Goal: Task Accomplishment & Management: Complete application form

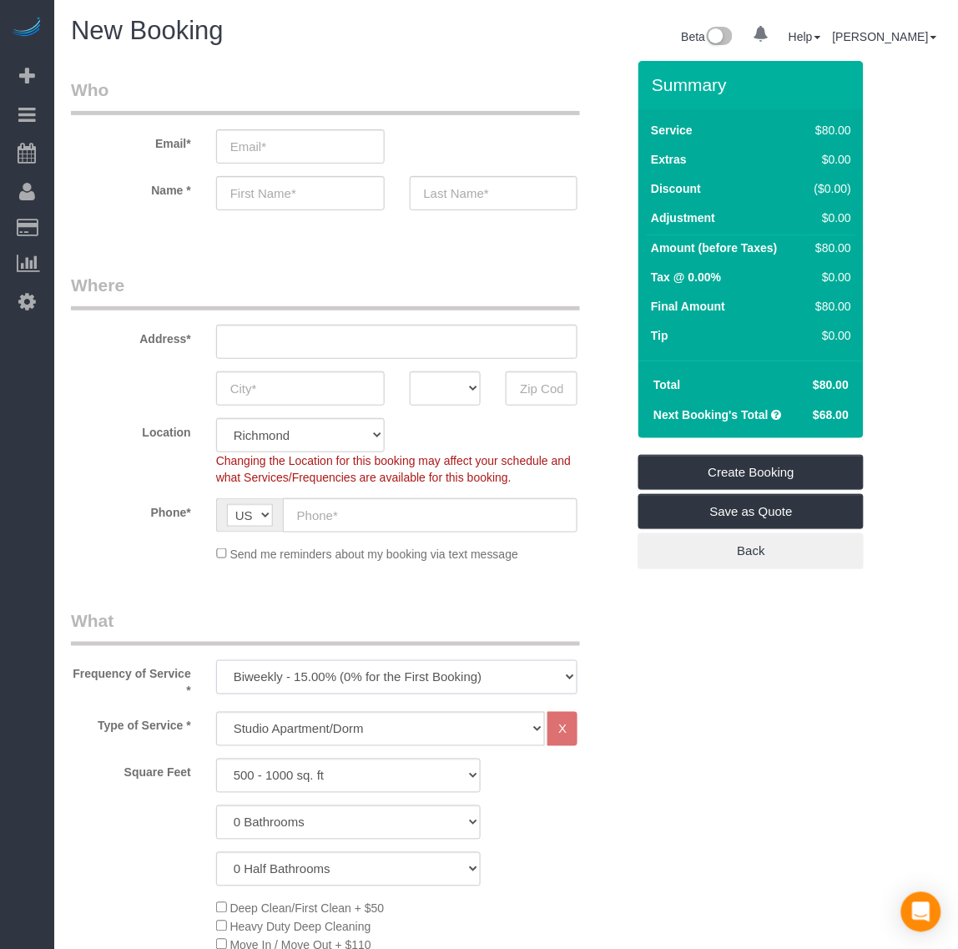
click at [351, 673] on select "One Time Weekly - 20.00% (0% for the First Booking) Biweekly - 15.00% (0% for t…" at bounding box center [397, 677] width 362 height 34
click at [216, 660] on select "One Time Weekly - 20.00% (0% for the First Booking) Biweekly - 15.00% (0% for t…" at bounding box center [397, 677] width 362 height 34
click at [326, 683] on select "One Time Weekly - 20.00% (0% for the First Booking) Biweekly - 15.00% (0% for t…" at bounding box center [397, 677] width 362 height 34
click at [323, 676] on select "One Time Weekly - 20.00% (0% for the First Booking) Biweekly - 15.00% (0% for t…" at bounding box center [397, 677] width 362 height 34
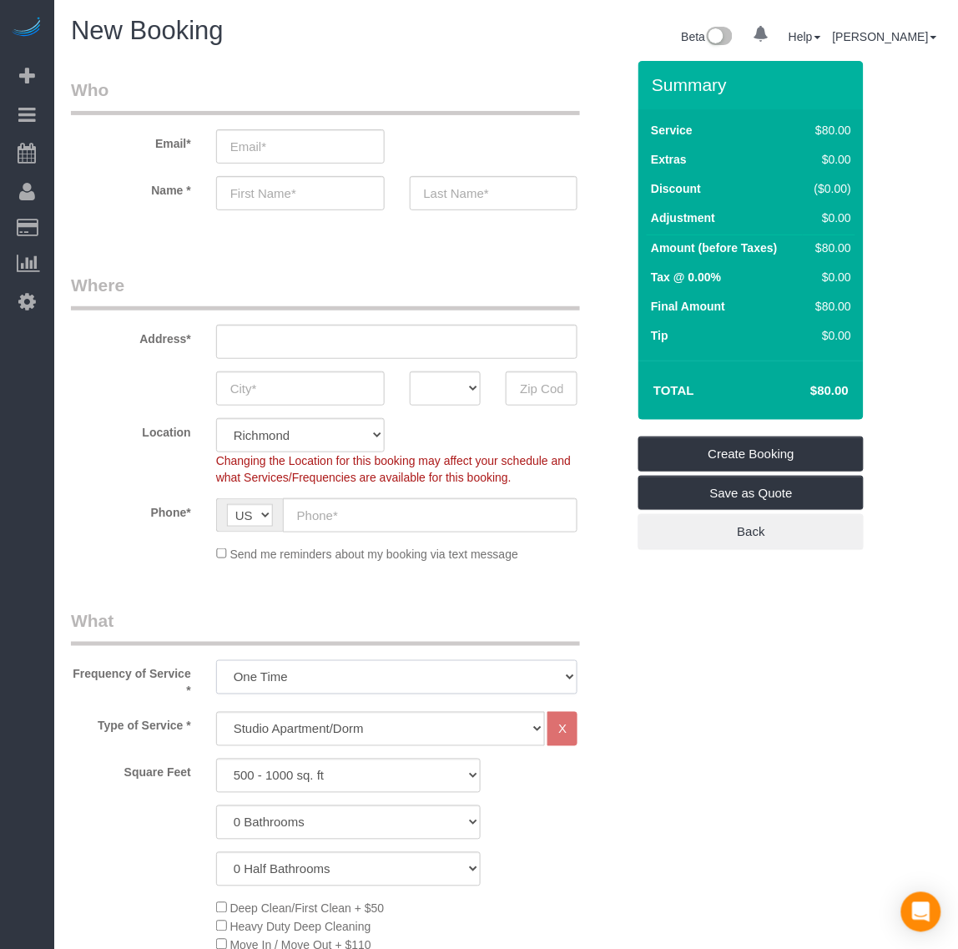
select select "object:3435"
click at [216, 660] on select "One Time Weekly - 20.00% (0% for the First Booking) Biweekly - 15.00% (0% for t…" at bounding box center [397, 677] width 362 height 34
click at [309, 724] on select "Studio Apartment/Dorm One Bedroom Home Two Bedroom Home Three Bedroom Home Four…" at bounding box center [381, 729] width 330 height 34
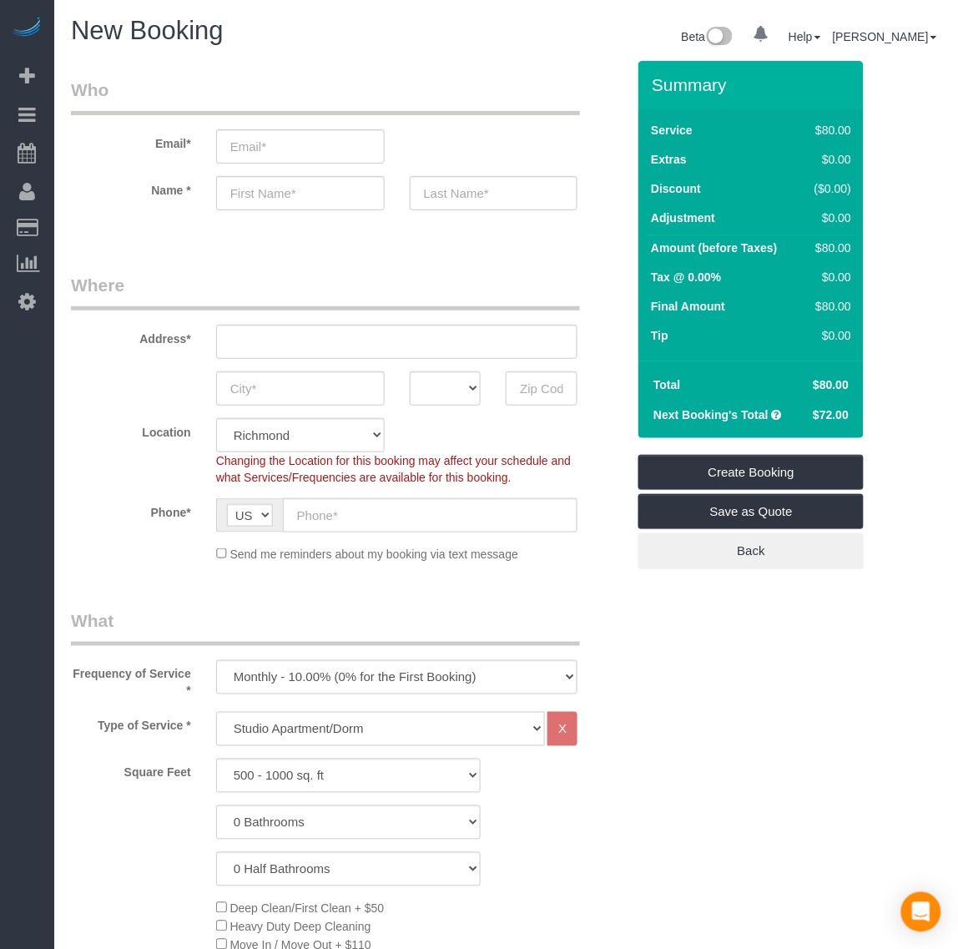
click at [306, 724] on select "Studio Apartment/Dorm One Bedroom Home Two Bedroom Home Three Bedroom Home Four…" at bounding box center [381, 729] width 330 height 34
select select "136"
click at [216, 712] on select "Studio Apartment/Dorm One Bedroom Home Two Bedroom Home Three Bedroom Home Four…" at bounding box center [381, 729] width 330 height 34
click at [307, 778] on select "500 - 1000 sq. ft [DATE] - [DATE] sq. ft [DATE] - [DATE] sq. ft [DATE] - 2500 s…" at bounding box center [348, 776] width 265 height 34
select select "1501"
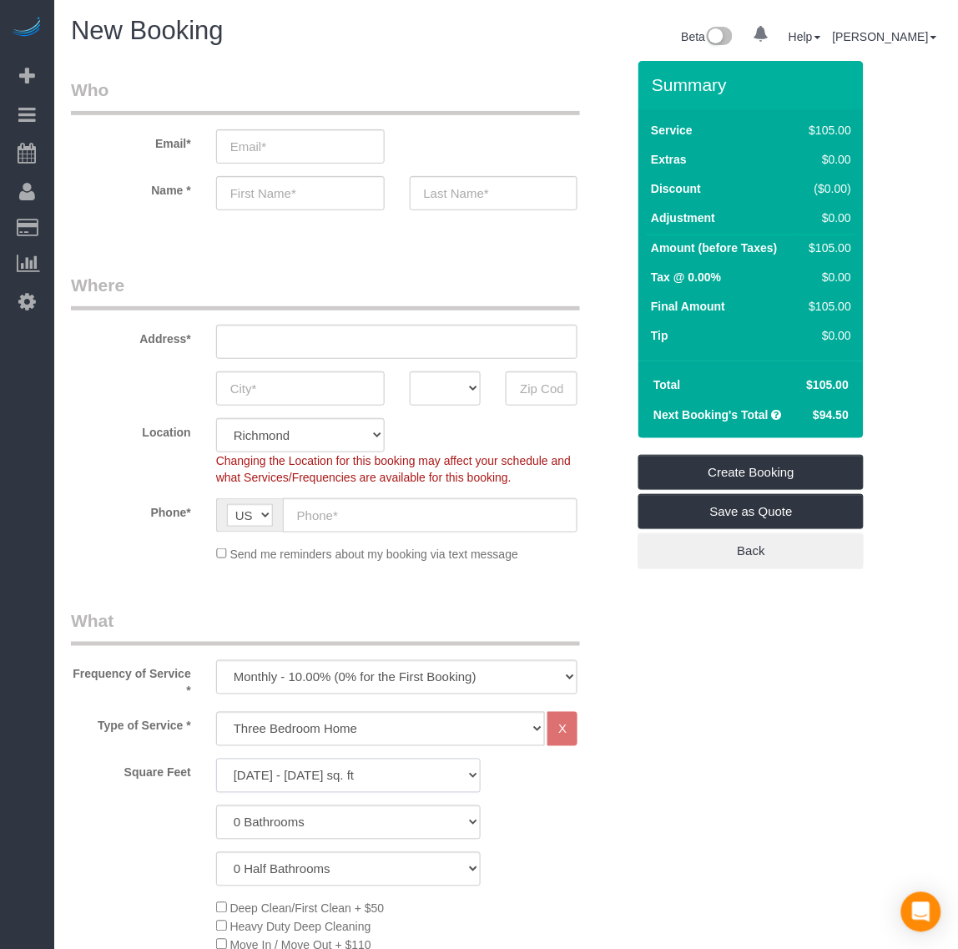
click at [216, 759] on select "500 - 1000 sq. ft [DATE] - [DATE] sq. ft [DATE] - [DATE] sq. ft [DATE] - 2500 s…" at bounding box center [348, 776] width 265 height 34
click at [335, 829] on select "0 Bathrooms 1 Bathroom 2 Bathrooms 3 Bathrooms 4 Bathrooms 5 Bathrooms 6 Bathro…" at bounding box center [348, 823] width 265 height 34
select select "2"
click at [216, 806] on select "0 Bathrooms 1 Bathroom 2 Bathrooms 3 Bathrooms 4 Bathrooms 5 Bathrooms 6 Bathro…" at bounding box center [348, 823] width 265 height 34
drag, startPoint x: 311, startPoint y: 865, endPoint x: 311, endPoint y: 852, distance: 12.5
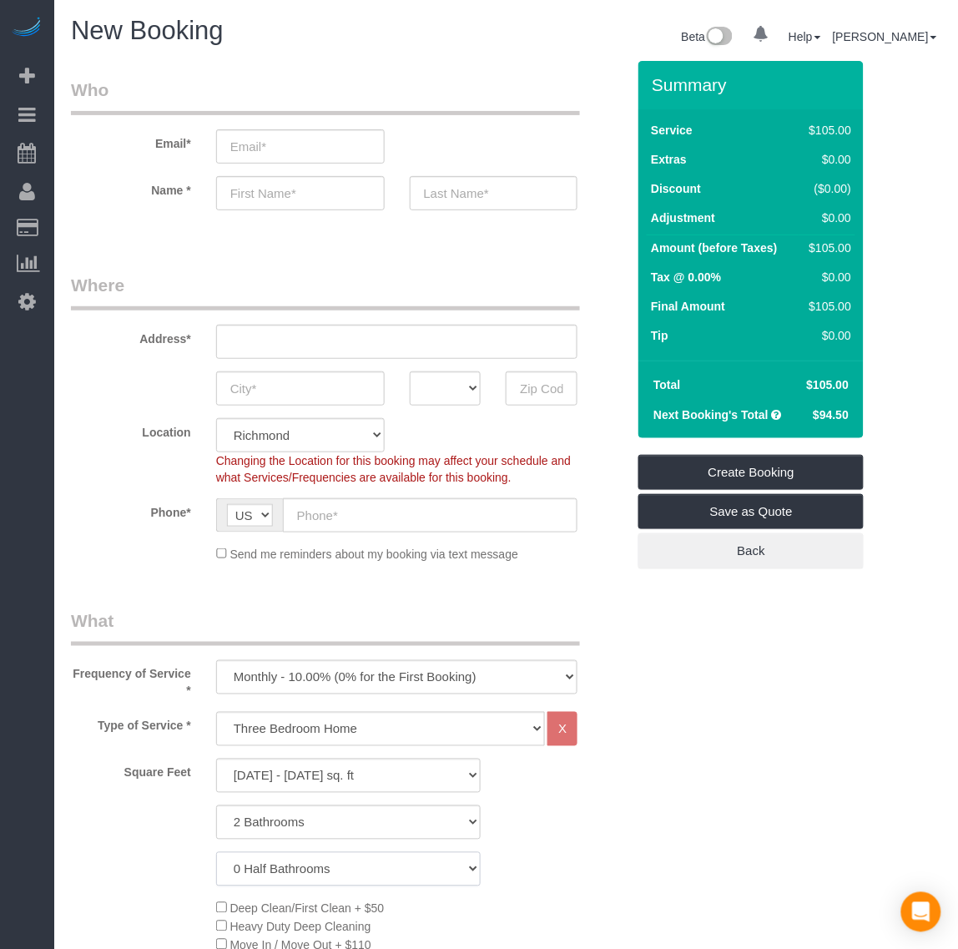
click at [311, 865] on select "0 Half Bathrooms 1 Half Bathroom 2 Half Bathrooms 3 Half Bathrooms 4 Half Bathr…" at bounding box center [348, 869] width 265 height 34
select select "1"
click at [216, 852] on select "0 Half Bathrooms 1 Half Bathroom 2 Half Bathrooms 3 Half Bathrooms 4 Half Bathr…" at bounding box center [348, 869] width 265 height 34
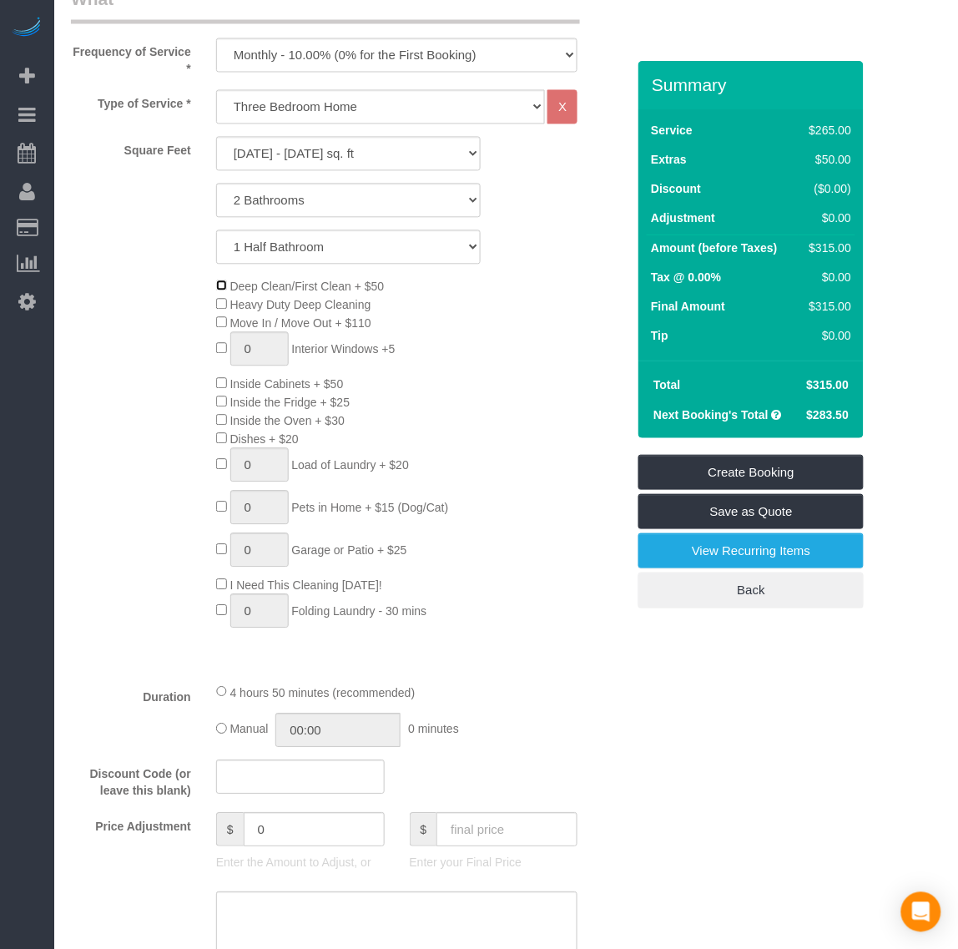
scroll to position [626, 0]
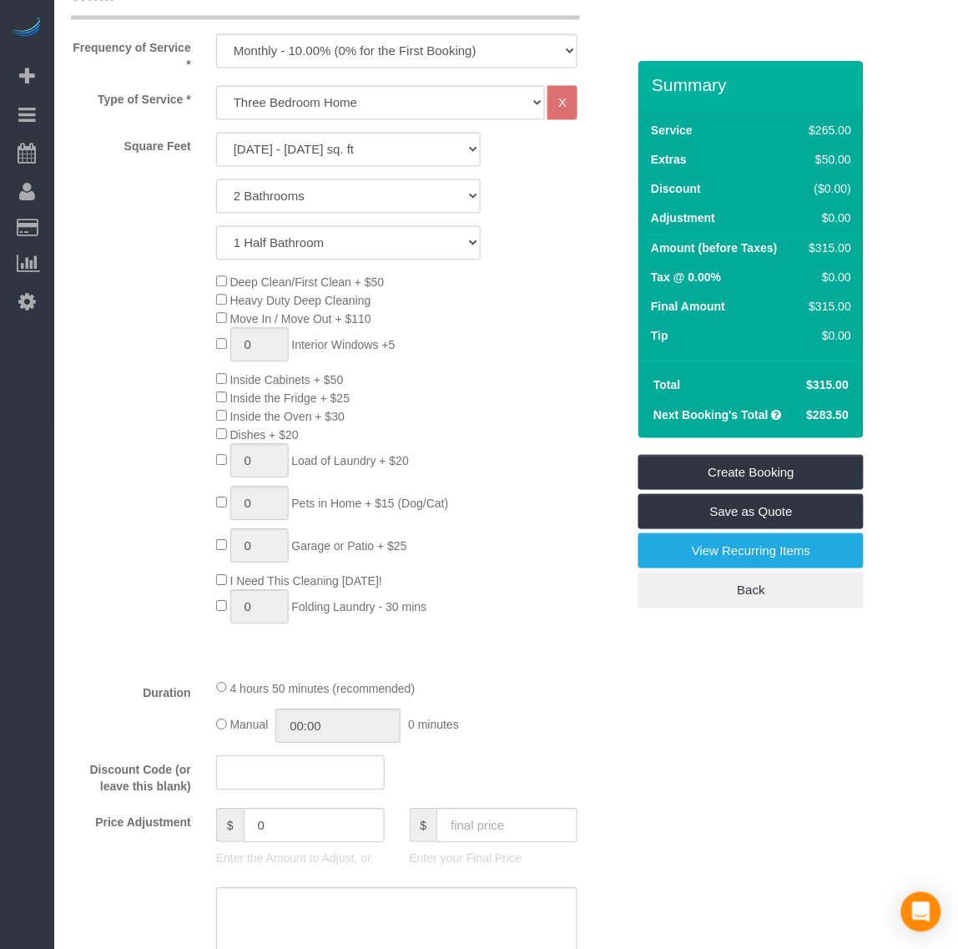
click at [276, 776] on input "text" at bounding box center [300, 773] width 169 height 34
type input "p"
type input "hellofall25"
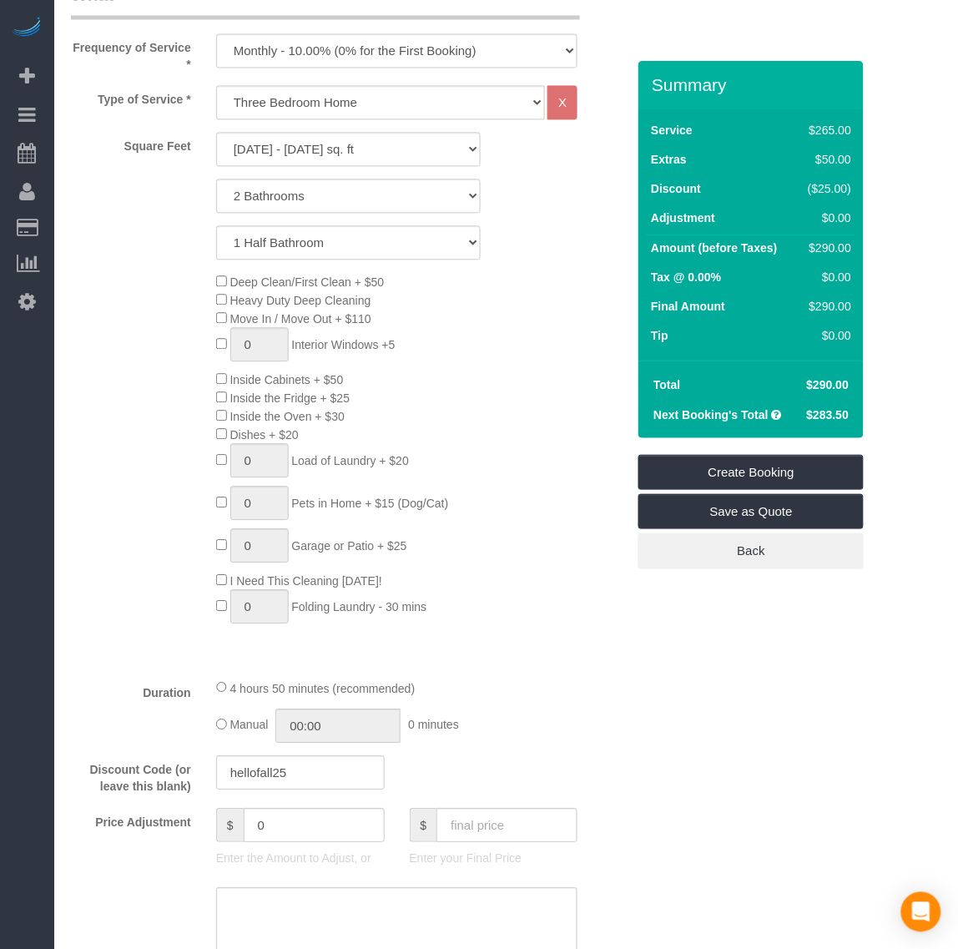
click at [518, 549] on div "Deep Clean/First Clean + $50 Heavy Duty Deep Cleaning Move In / Move Out + $110…" at bounding box center [421, 452] width 435 height 359
click at [301, 48] on select "One Time Weekly - 20.00% (0% for the First Booking) Biweekly - 15.00% (0% for t…" at bounding box center [397, 51] width 362 height 34
select select "object:3432"
click at [216, 34] on select "One Time Weekly - 20.00% (0% for the First Booking) Biweekly - 15.00% (0% for t…" at bounding box center [397, 51] width 362 height 34
click at [573, 462] on div "Deep Clean/First Clean + $50 Heavy Duty Deep Cleaning Move In / Move Out + $110…" at bounding box center [421, 452] width 435 height 359
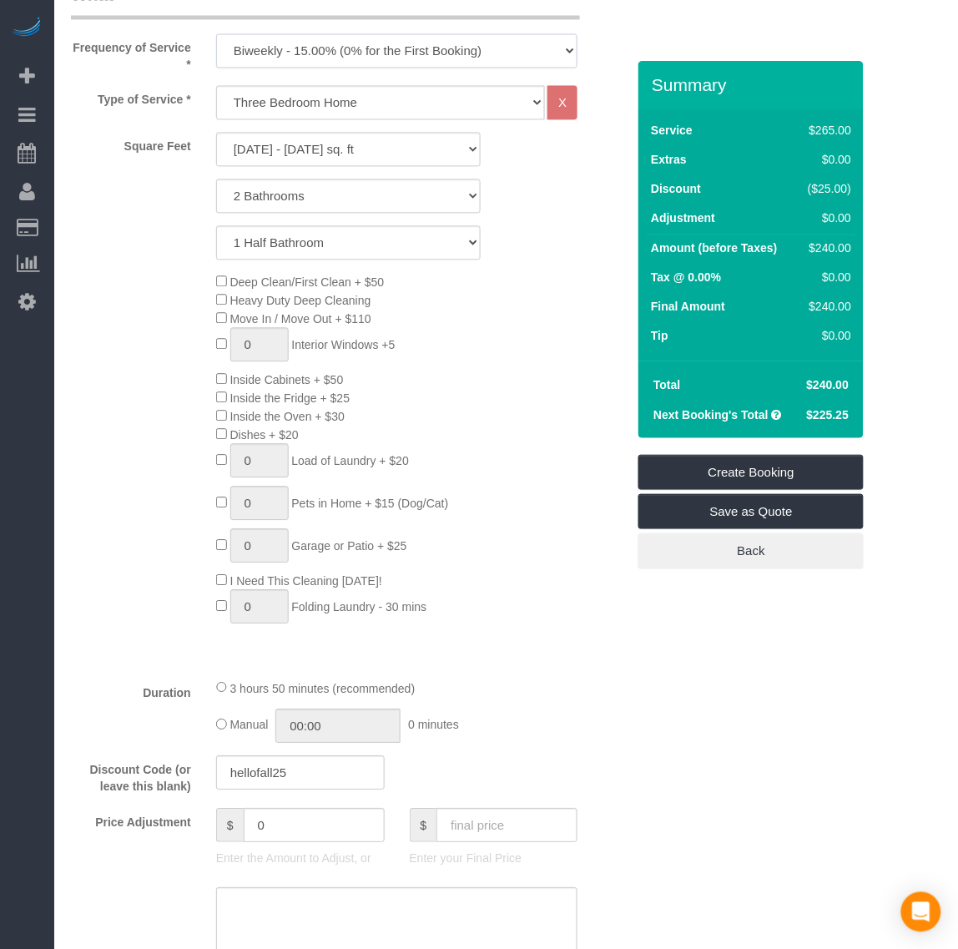
click at [311, 38] on select "One Time Weekly - 20.00% (0% for the First Booking) Biweekly - 15.00% (0% for t…" at bounding box center [397, 51] width 362 height 34
drag, startPoint x: 118, startPoint y: 345, endPoint x: 180, endPoint y: 326, distance: 64.5
click at [118, 345] on div "Deep Clean/First Clean + $50 Heavy Duty Deep Cleaning Move In / Move Out + $110…" at bounding box center [348, 452] width 580 height 359
click at [217, 285] on span "Deep Clean/First Clean + $50" at bounding box center [300, 282] width 169 height 13
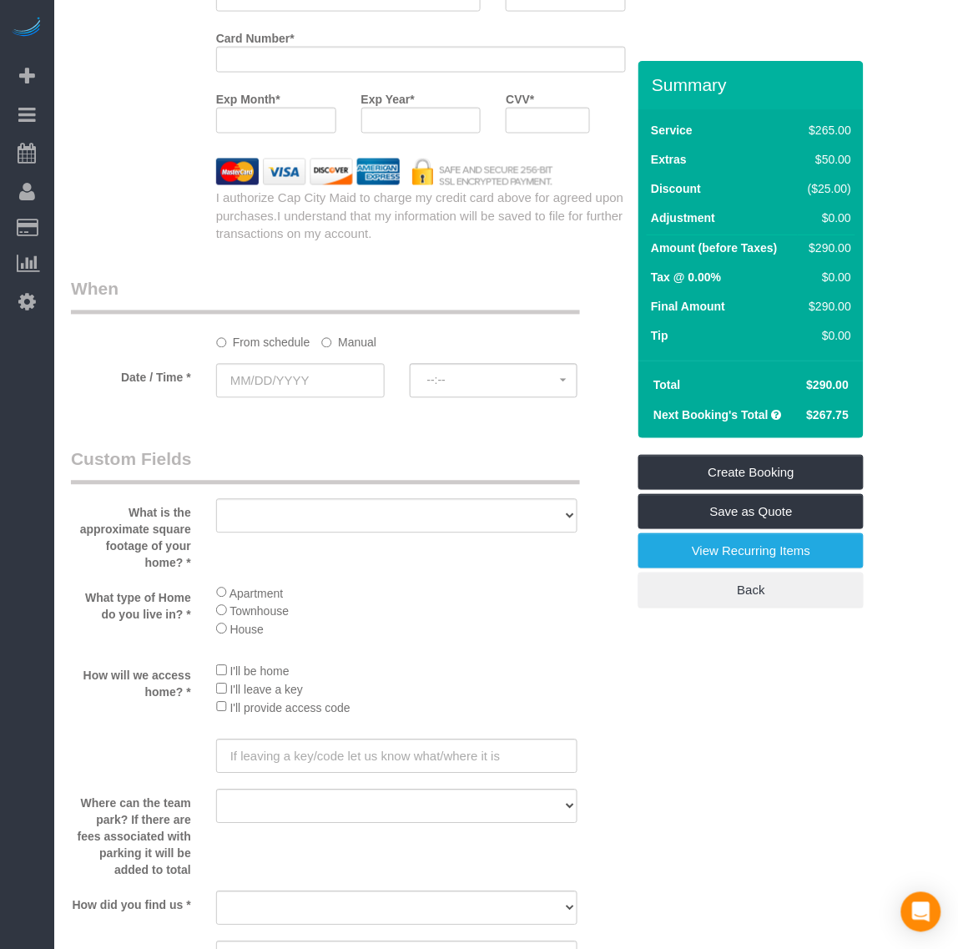
scroll to position [1774, 0]
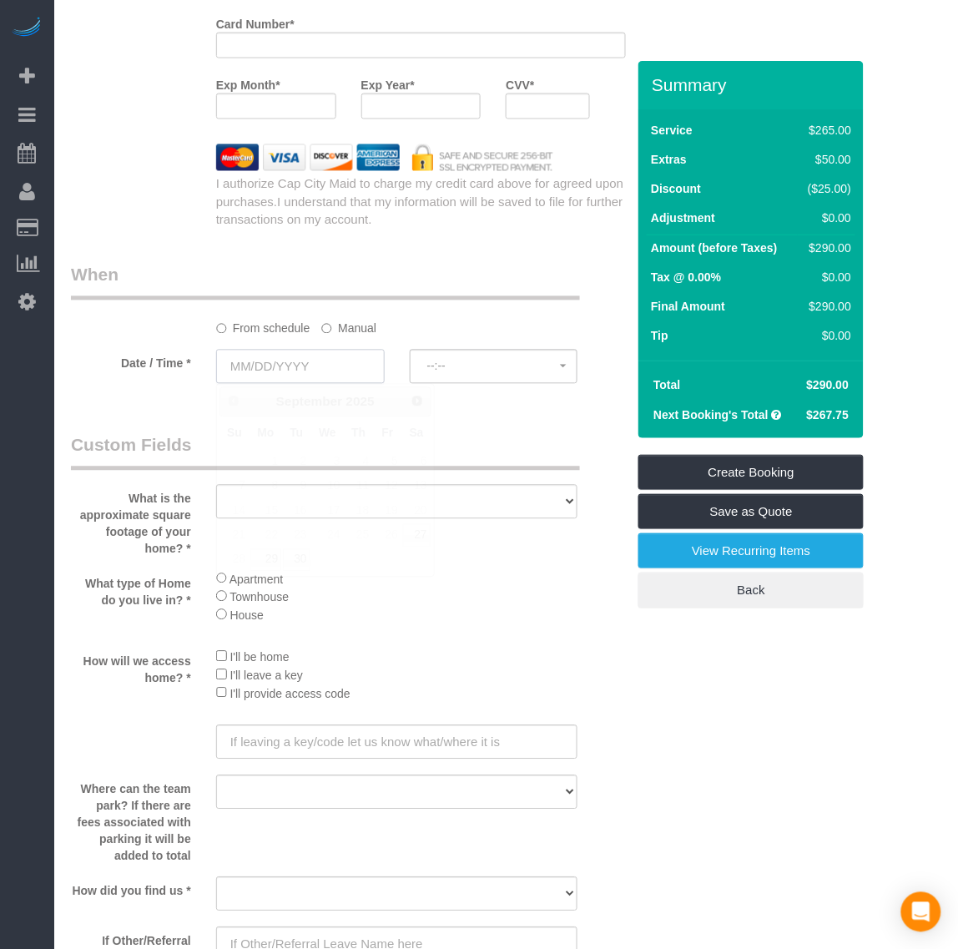
click at [282, 367] on input "text" at bounding box center [300, 367] width 169 height 34
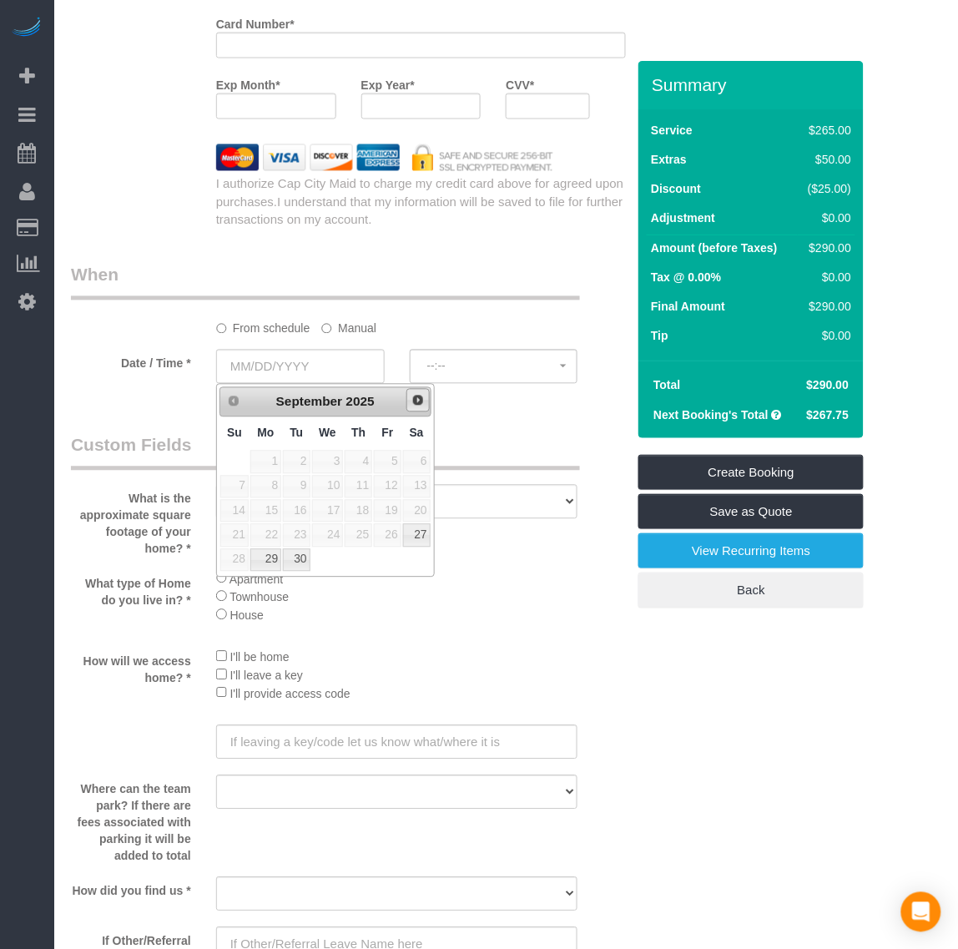
click at [416, 402] on span "Next" at bounding box center [418, 400] width 13 height 13
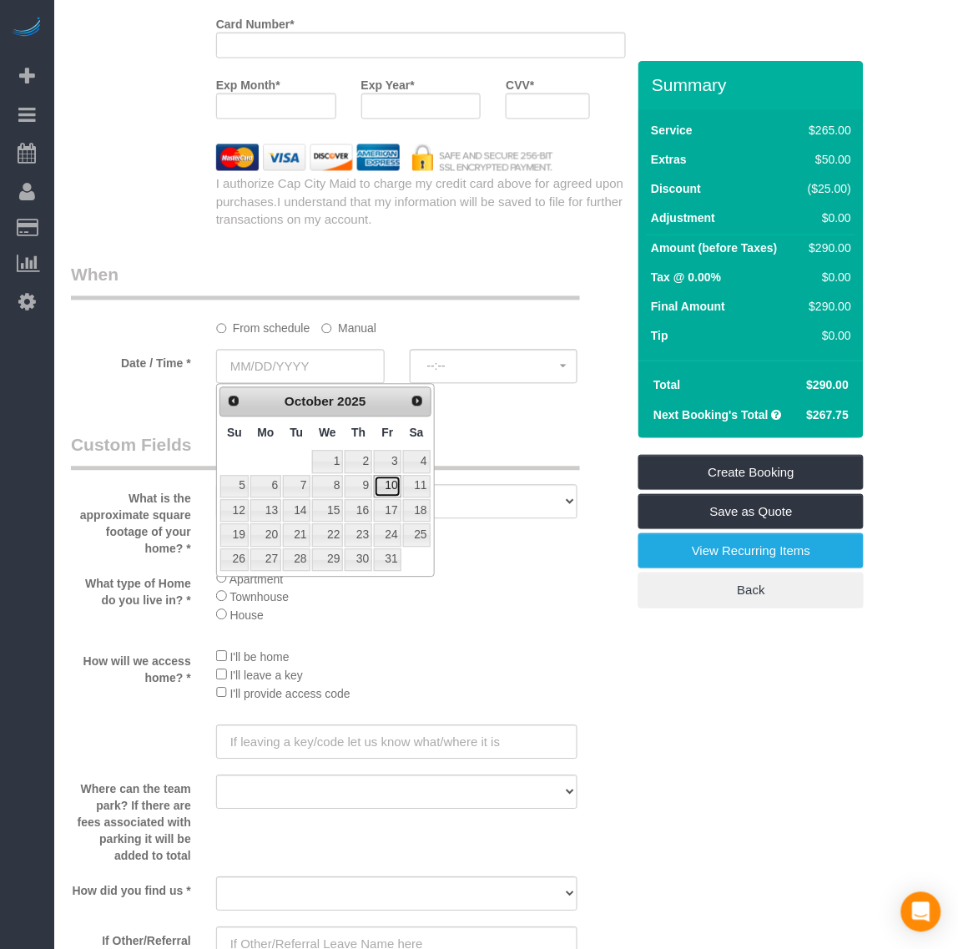
click at [395, 491] on link "10" at bounding box center [387, 487] width 27 height 23
type input "[DATE]"
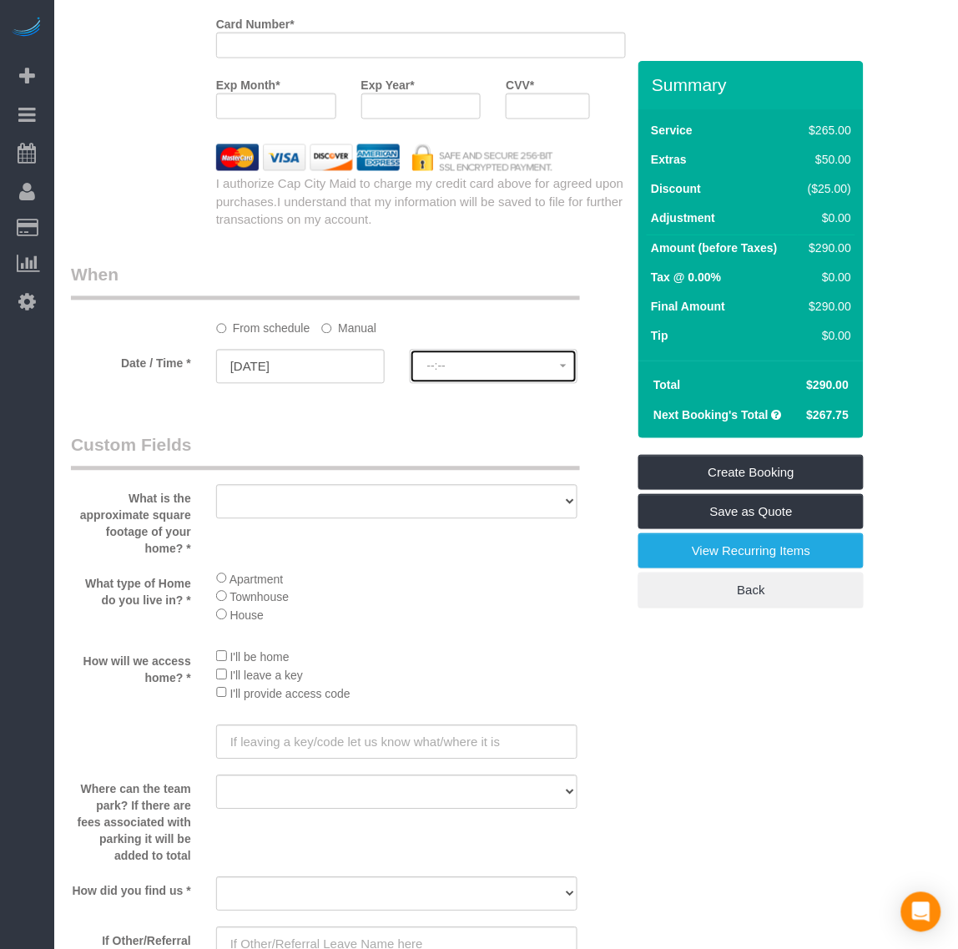
click at [470, 368] on span "--:--" at bounding box center [494, 366] width 134 height 13
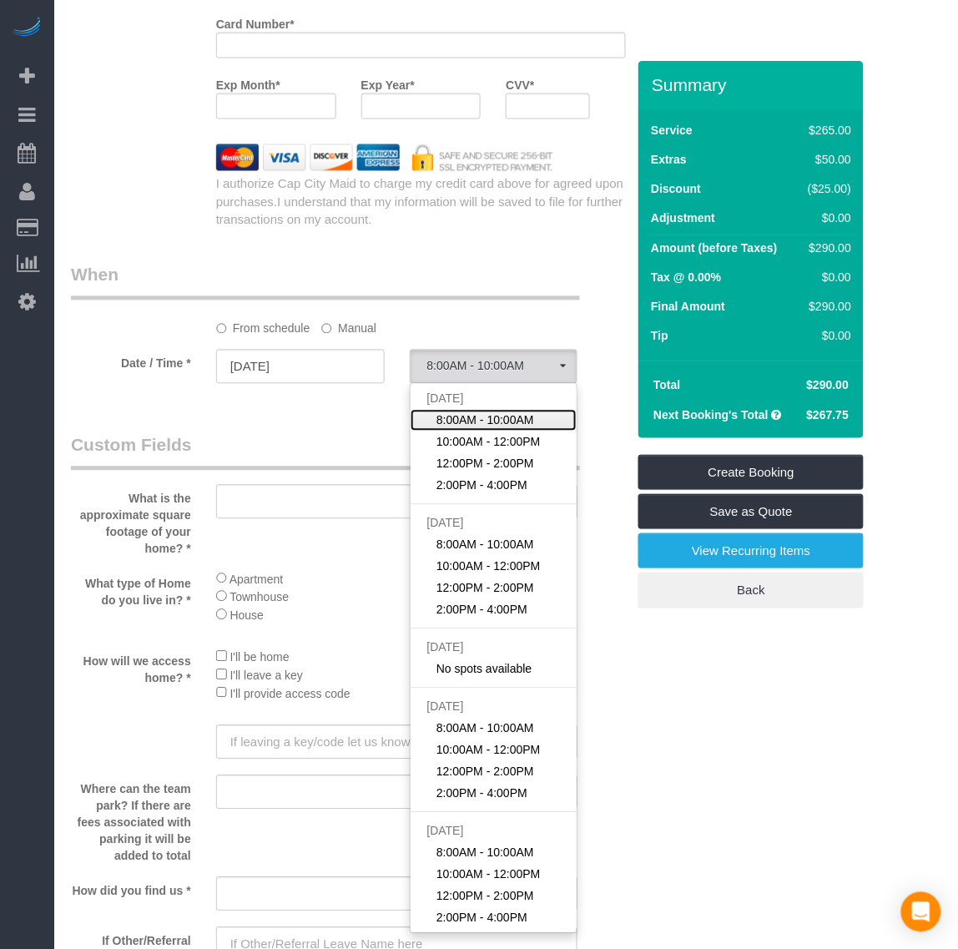
click at [486, 424] on span "8:00AM - 10:00AM" at bounding box center [486, 420] width 98 height 17
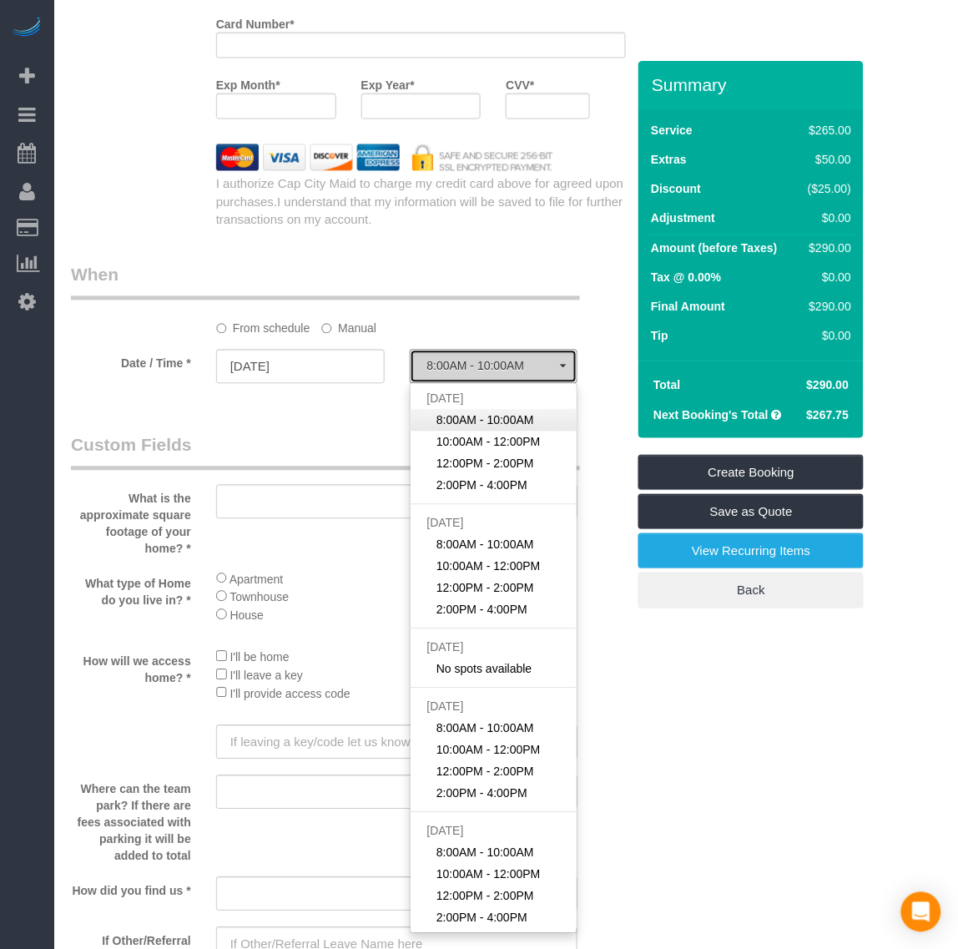
select select "spot29"
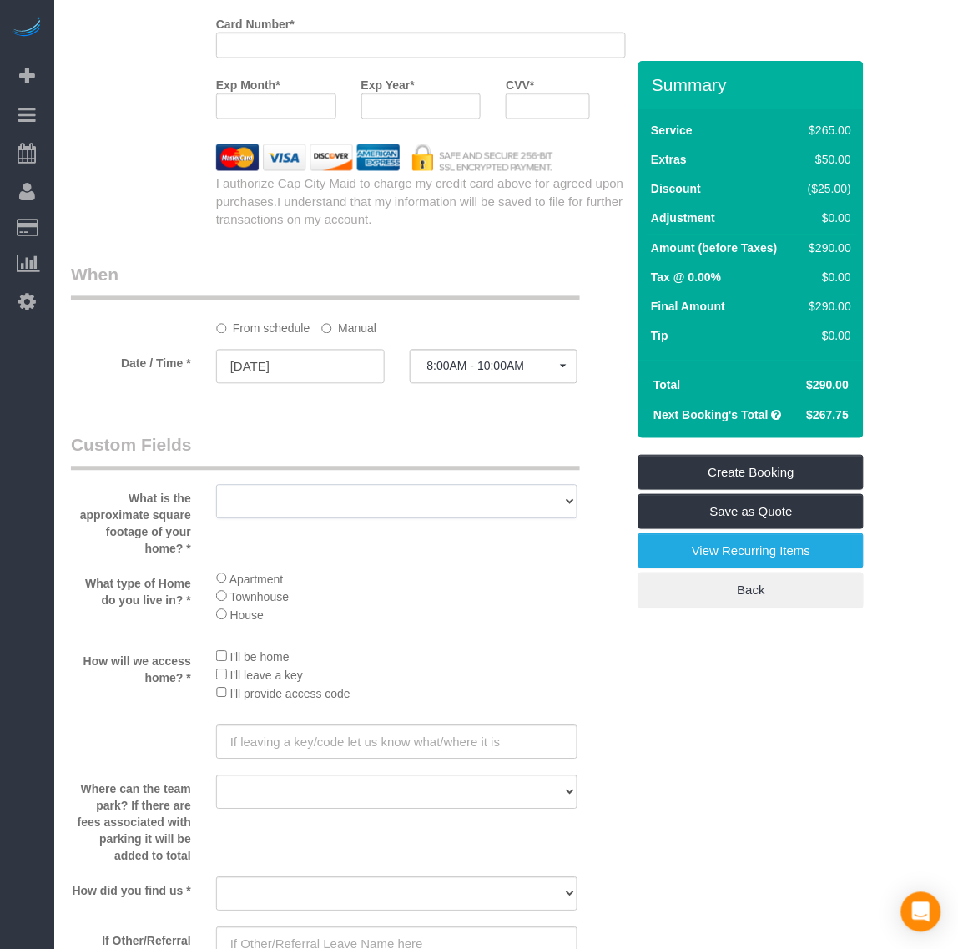
click at [355, 499] on select "500 - 1000 sq. ft [DATE] - [DATE] sq. ft [DATE] - [DATE] sq. ft [DATE] - 2500 s…" at bounding box center [397, 502] width 362 height 34
select select "number:3"
click at [216, 485] on select "500 - 1000 sq. ft [DATE] - [DATE] sq. ft [DATE] - [DATE] sq. ft [DATE] - 2500 s…" at bounding box center [397, 502] width 362 height 34
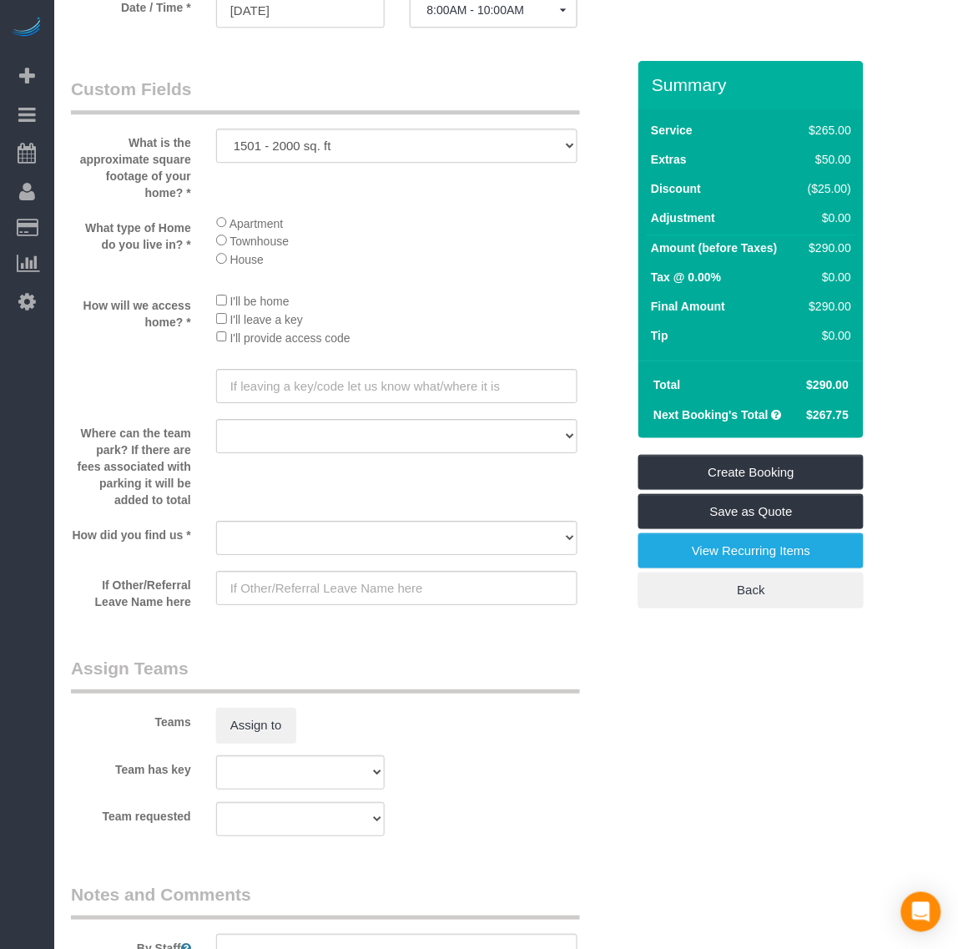
scroll to position [2192, 0]
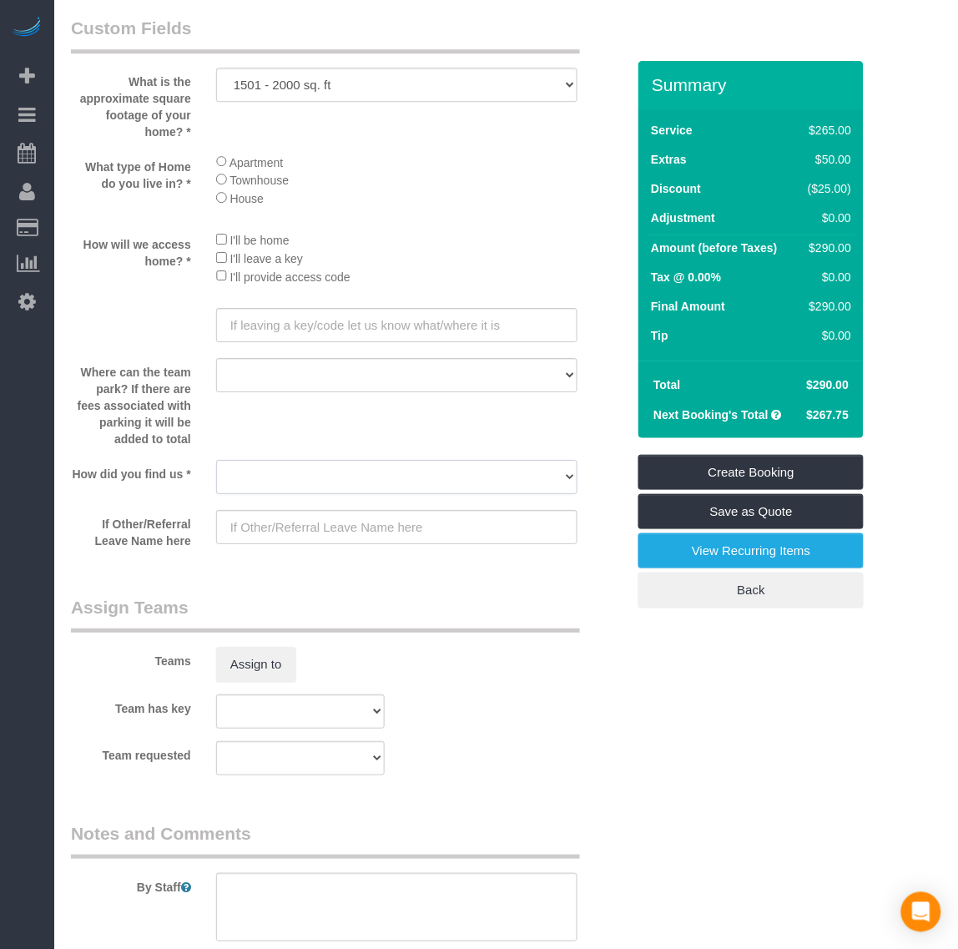
click at [341, 482] on select "Yelp Google Twitter Instagram Nextdoor Facebook Returning Customer Craigslist R…" at bounding box center [397, 477] width 362 height 34
select select "number:41"
click at [216, 460] on select "Yelp Google Twitter Instagram Nextdoor Facebook Returning Customer Craigslist R…" at bounding box center [397, 477] width 362 height 34
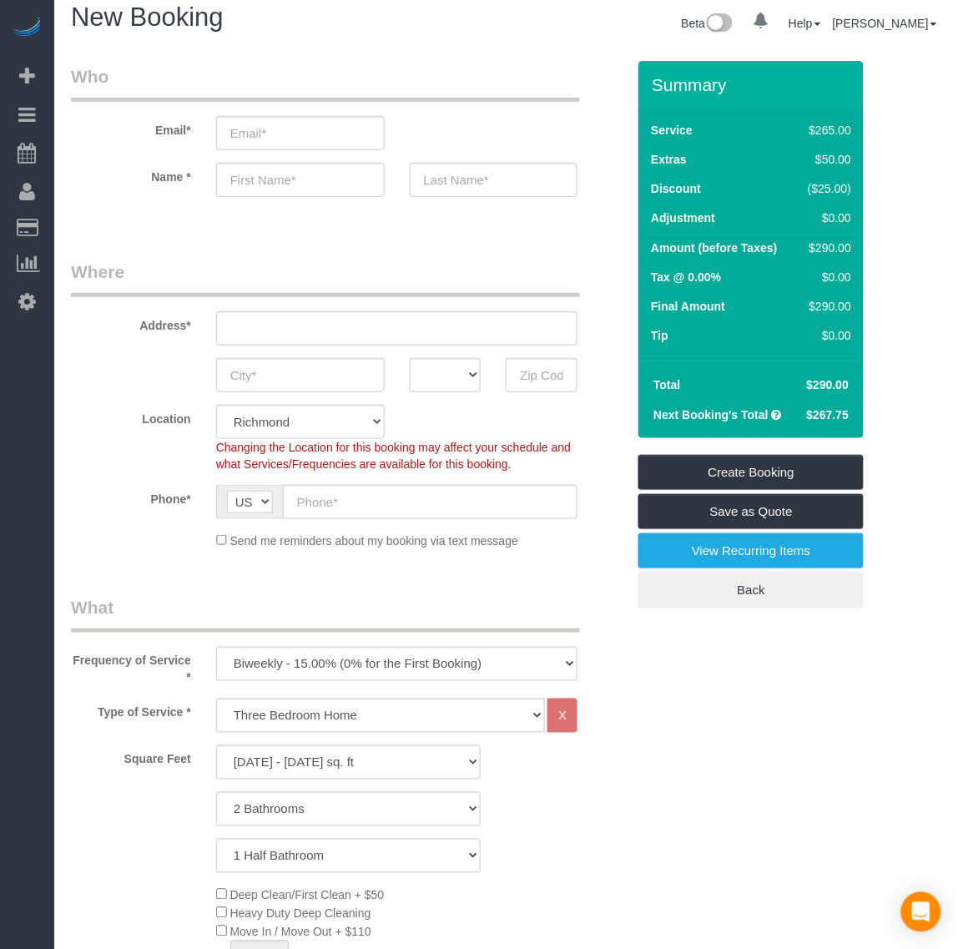
scroll to position [0, 0]
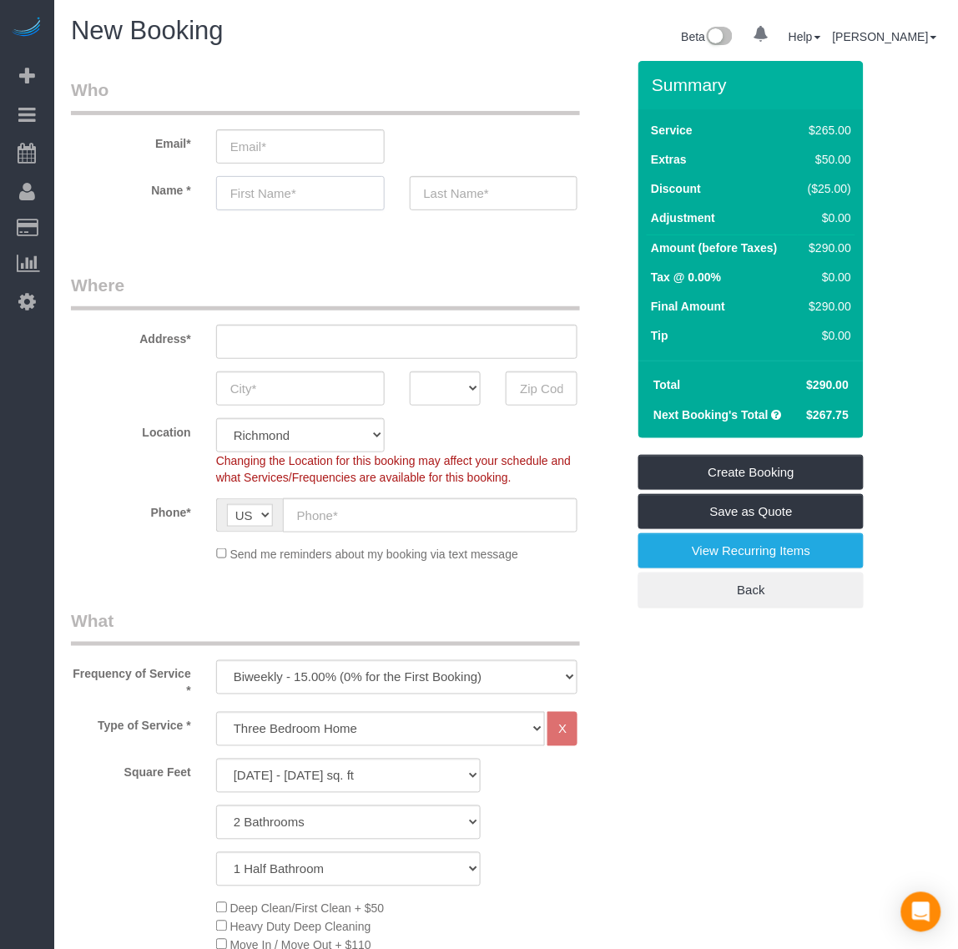
click at [297, 190] on input "text" at bounding box center [300, 193] width 169 height 34
type input "[PERSON_NAME]"
drag, startPoint x: 276, startPoint y: 144, endPoint x: 298, endPoint y: 155, distance: 25.0
click at [276, 144] on input "email" at bounding box center [300, 146] width 169 height 34
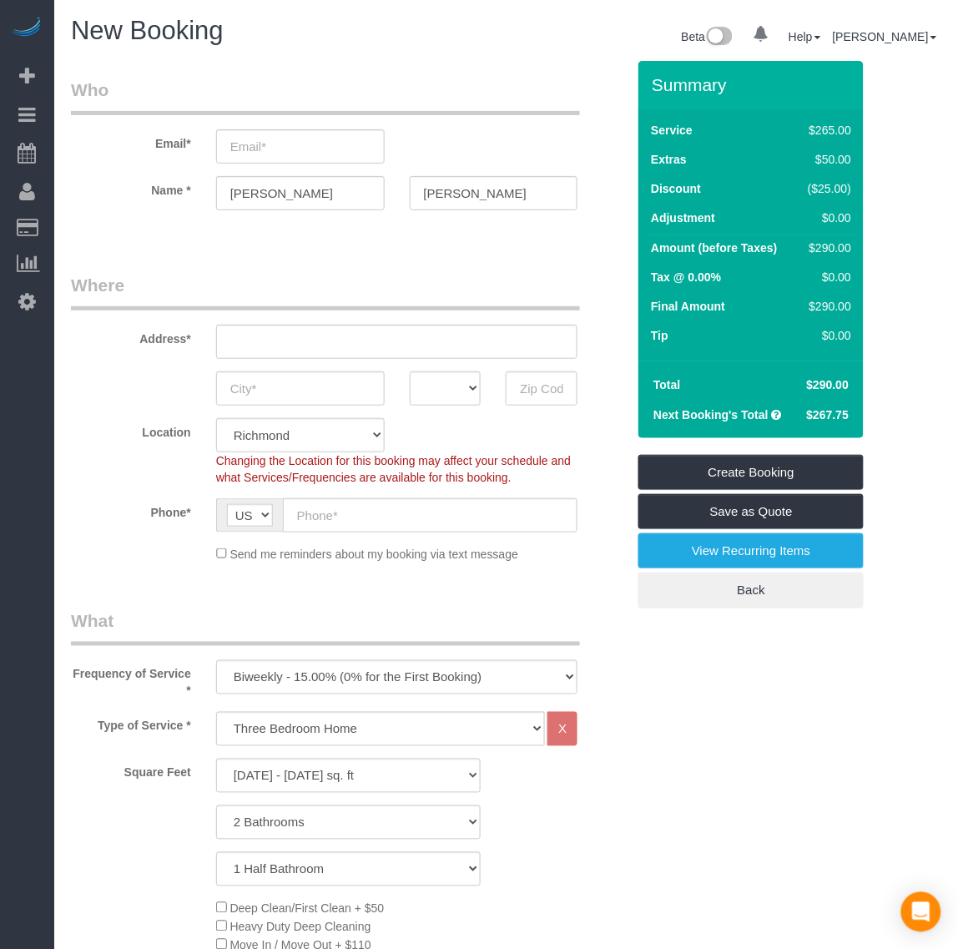
select select "spot46"
click at [311, 159] on input "email" at bounding box center [300, 146] width 169 height 34
paste input "[EMAIL_ADDRESS][DOMAIN_NAME]"
type input "[EMAIL_ADDRESS][DOMAIN_NAME]"
select select "spot63"
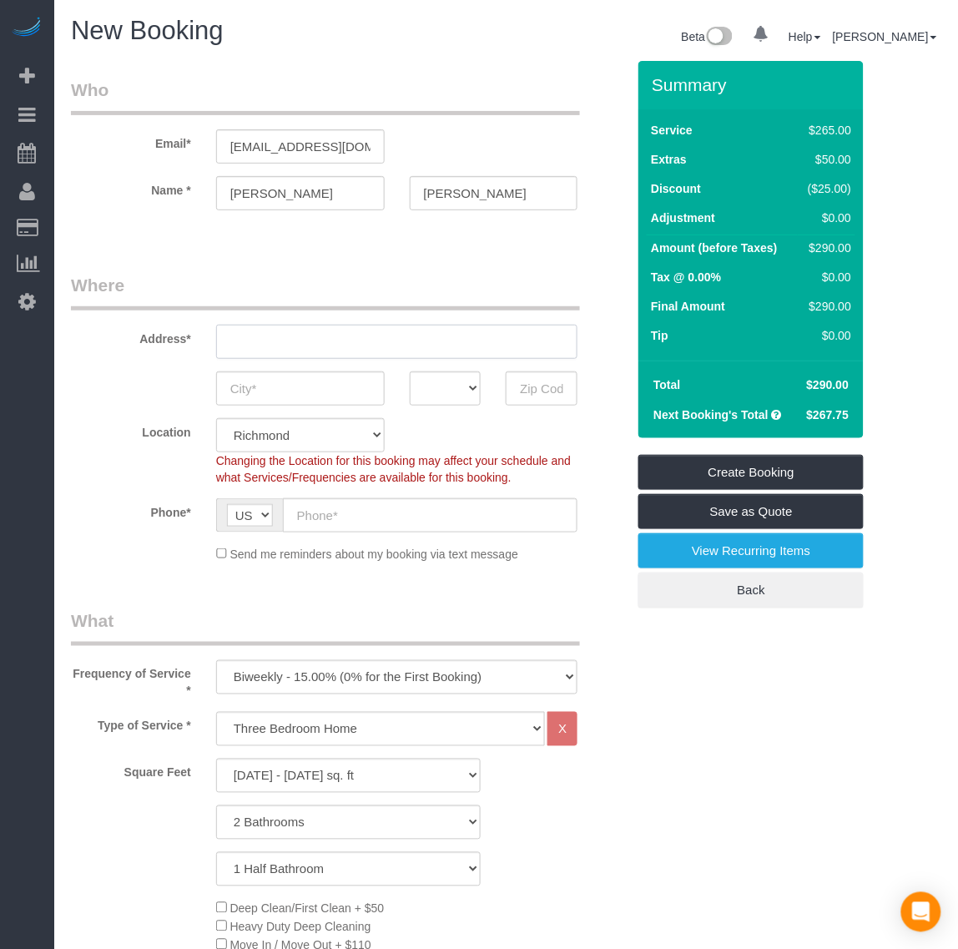
click at [332, 343] on input "text" at bounding box center [397, 342] width 362 height 34
paste input "3432 Sandbill Run,"
type input "3432 Sandbill Run"
click at [314, 385] on input "text" at bounding box center [300, 389] width 169 height 34
paste input "Midlothian"
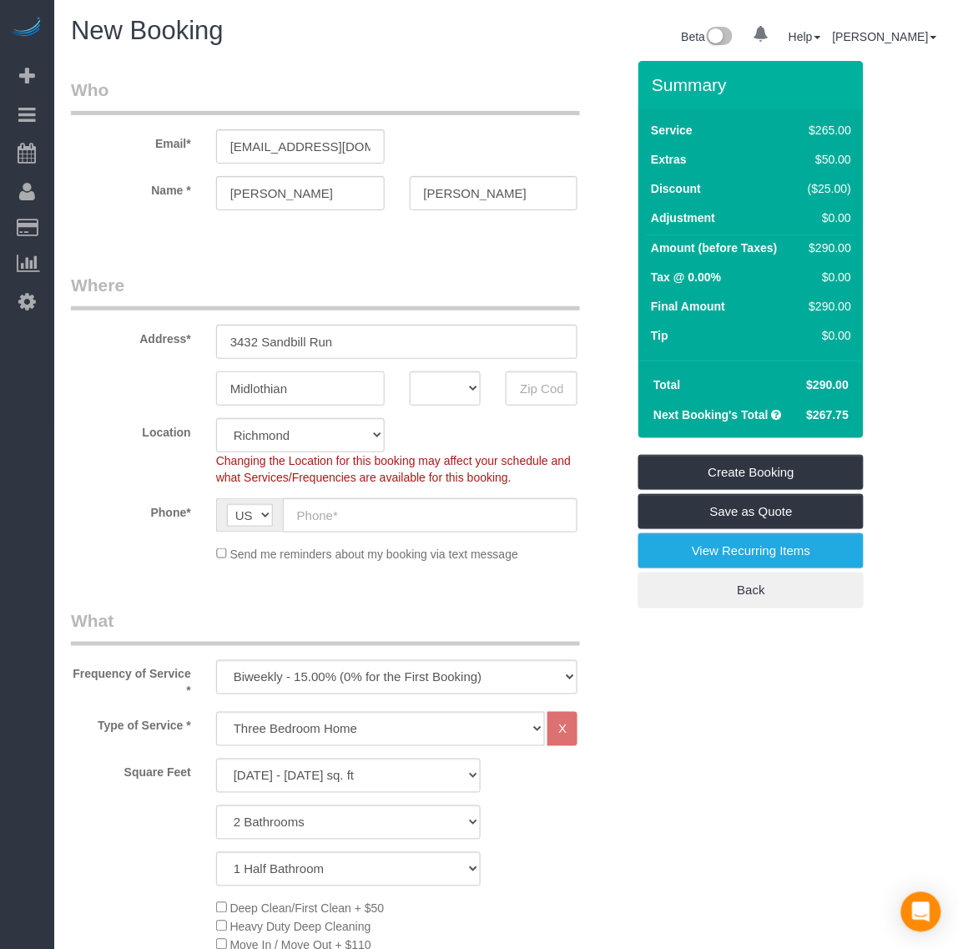
type input "Midlothian"
click at [438, 397] on select "AK AL AR AZ CA CO CT DC DE [GEOGRAPHIC_DATA] [GEOGRAPHIC_DATA] HI IA ID IL IN K…" at bounding box center [446, 389] width 72 height 34
select select "VA"
click at [410, 372] on select "AK AL AR AZ CA CO CT DC DE [GEOGRAPHIC_DATA] [GEOGRAPHIC_DATA] HI IA ID IL IN K…" at bounding box center [446, 389] width 72 height 34
click at [539, 387] on input "text" at bounding box center [542, 389] width 72 height 34
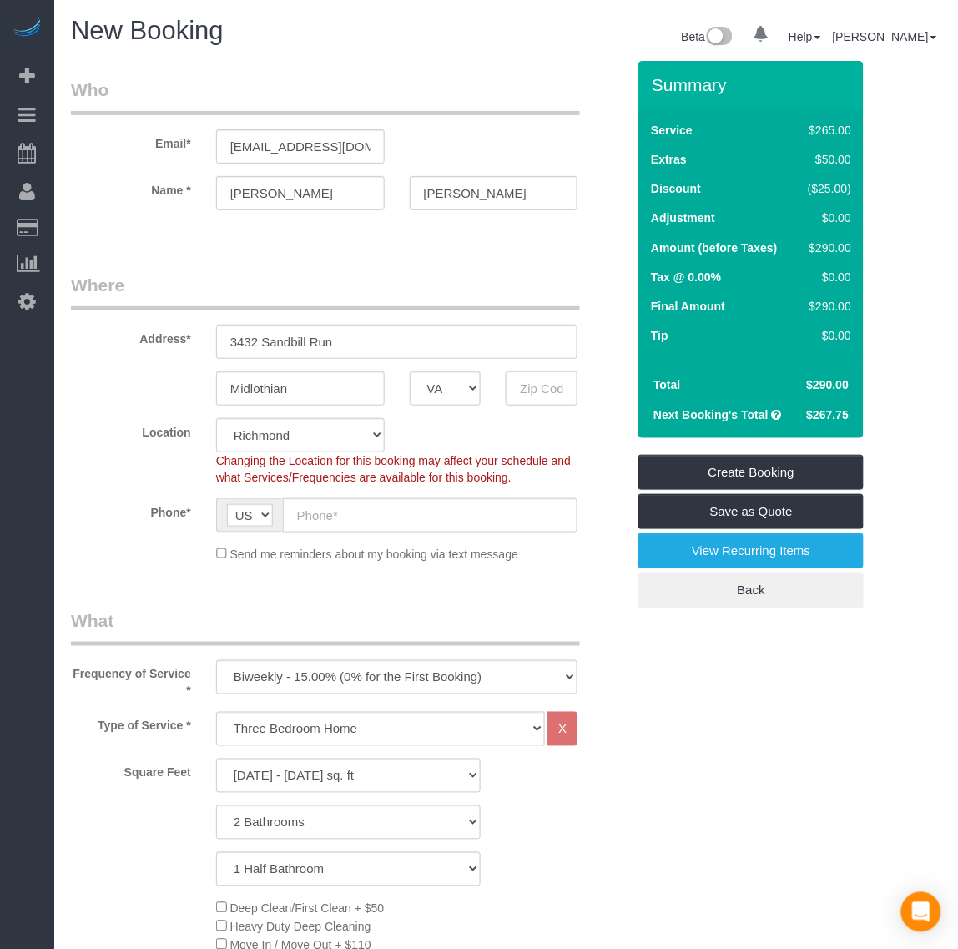
click at [520, 382] on input "text" at bounding box center [542, 389] width 72 height 34
paste input "23112"
type input "23112"
click at [311, 513] on input "text" at bounding box center [431, 515] width 296 height 34
paste input "[PHONE_NUMBER]"
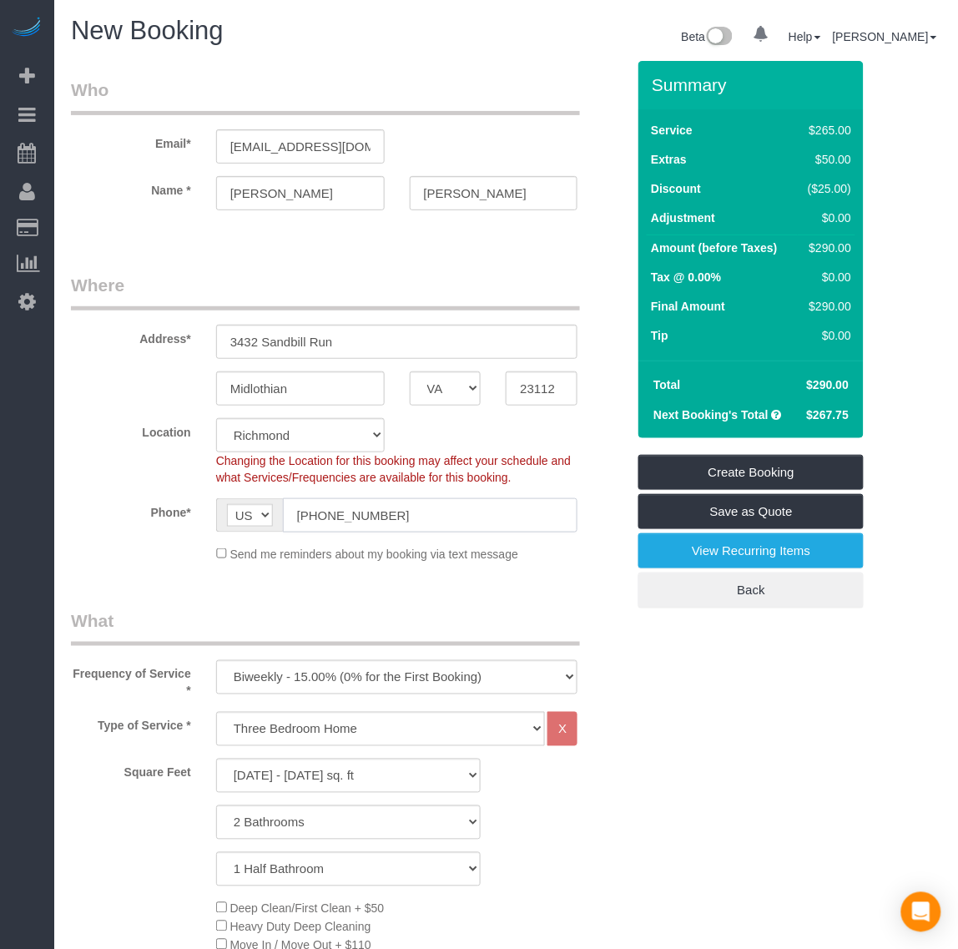
drag, startPoint x: 315, startPoint y: 515, endPoint x: 291, endPoint y: 515, distance: 24.2
click at [291, 515] on input "[PHONE_NUMBER]" at bounding box center [431, 515] width 296 height 34
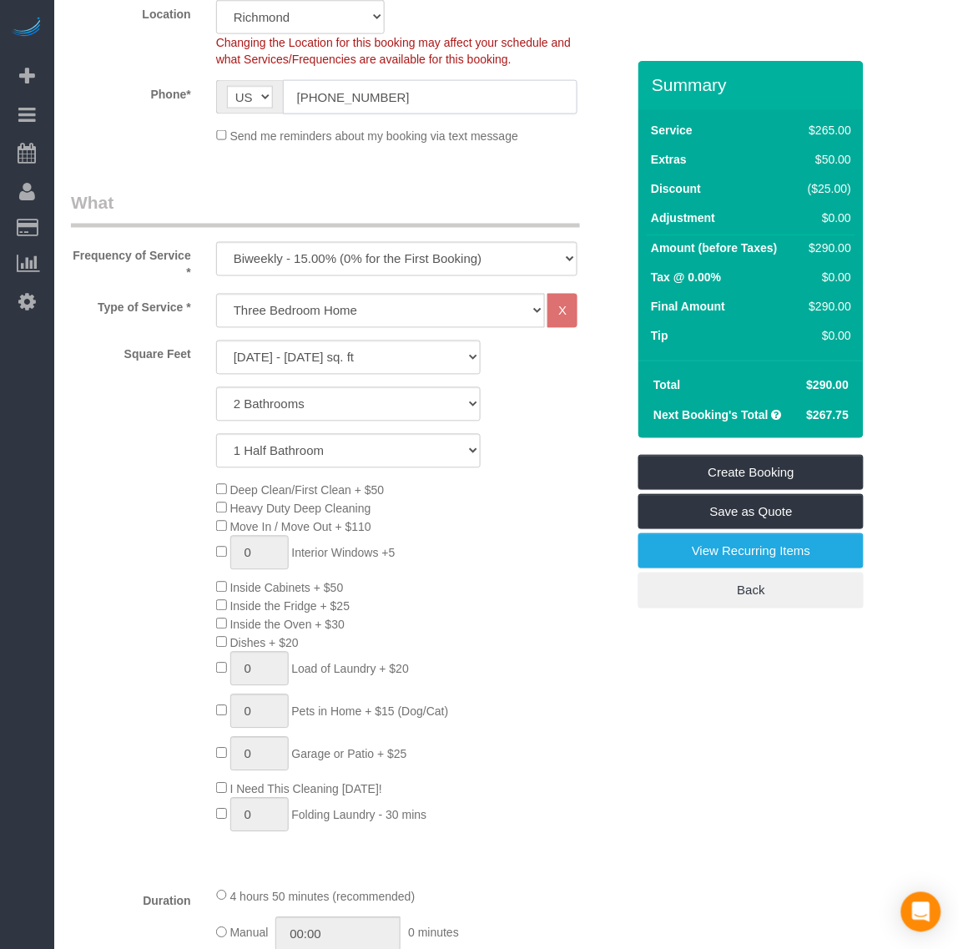
scroll to position [417, 0]
type input "[PHONE_NUMBER]"
click at [345, 249] on select "One Time Weekly - 20.00% (0% for the First Booking) Biweekly - 15.00% (0% for t…" at bounding box center [397, 260] width 362 height 34
select select "object:3433"
click at [216, 243] on select "One Time Weekly - 20.00% (0% for the First Booking) Biweekly - 15.00% (0% for t…" at bounding box center [397, 260] width 362 height 34
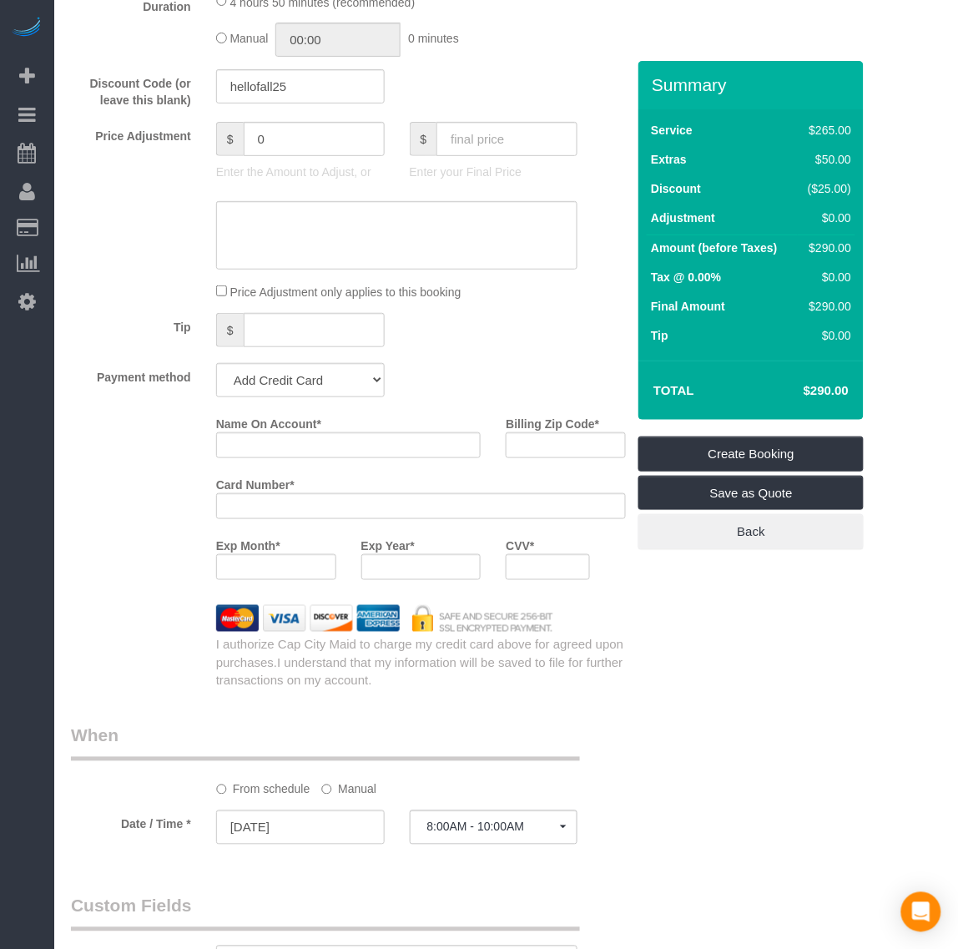
scroll to position [1357, 0]
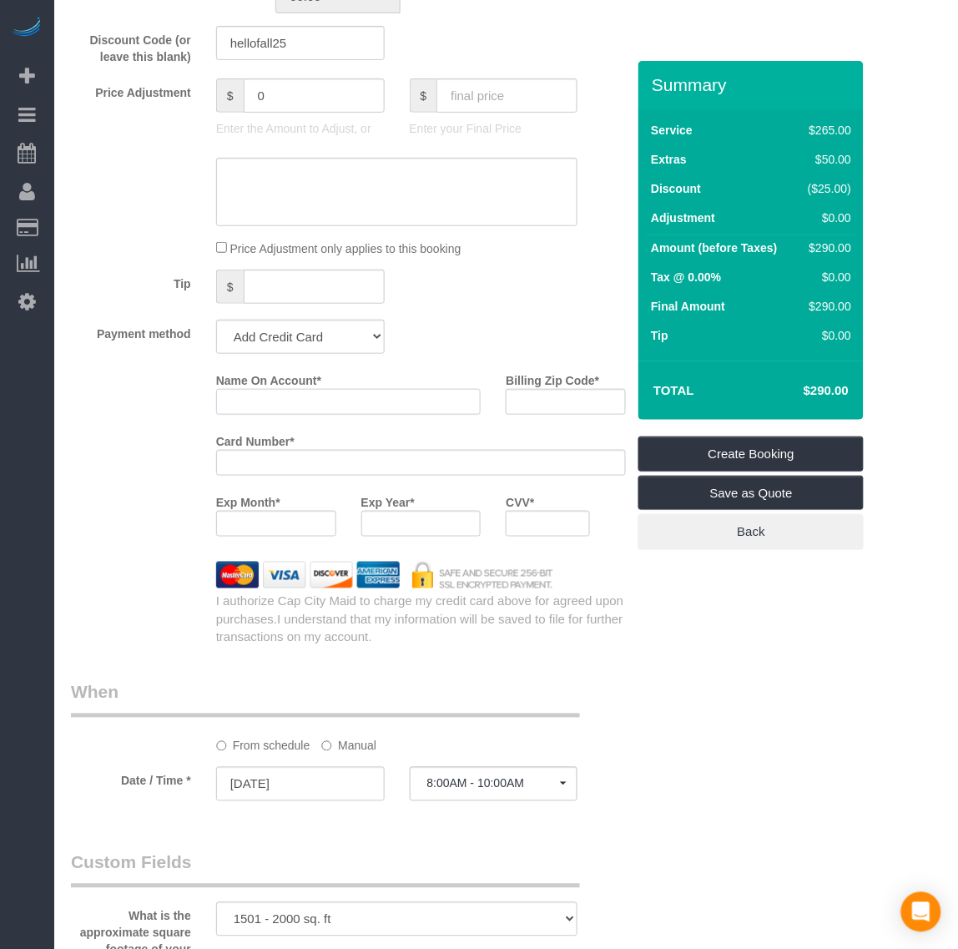
click at [264, 407] on input "Name On Account *" at bounding box center [348, 402] width 265 height 26
paste input "[PERSON_NAME]"
type input "[PERSON_NAME]"
click at [545, 402] on input "Billing Zip Code *" at bounding box center [566, 402] width 120 height 26
paste input "23112"
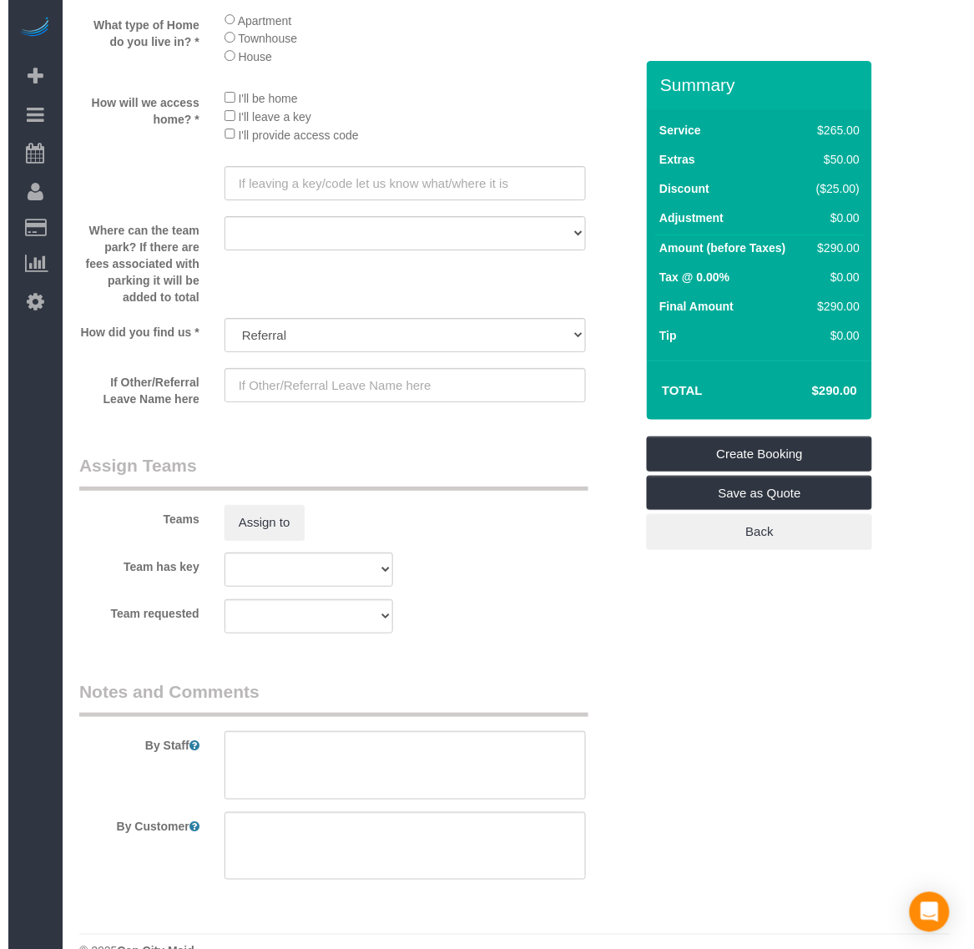
scroll to position [2371, 0]
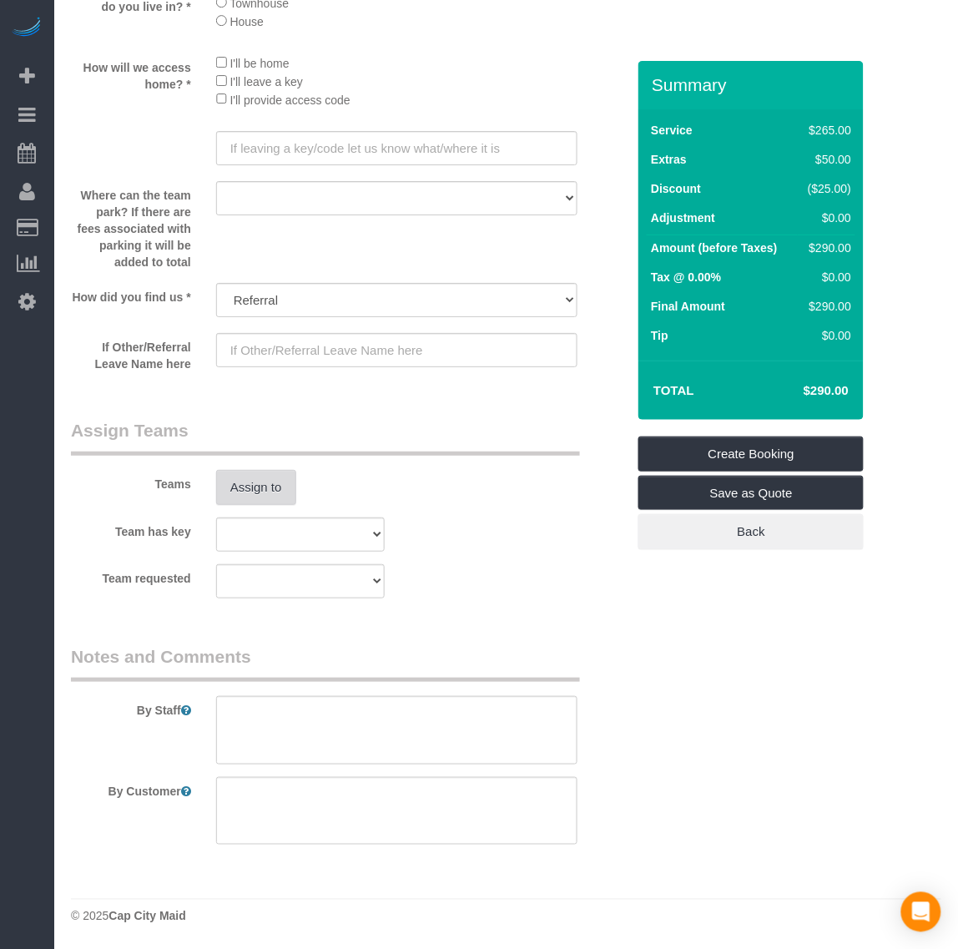
type input "23112"
click at [277, 485] on button "Assign to" at bounding box center [256, 487] width 80 height 35
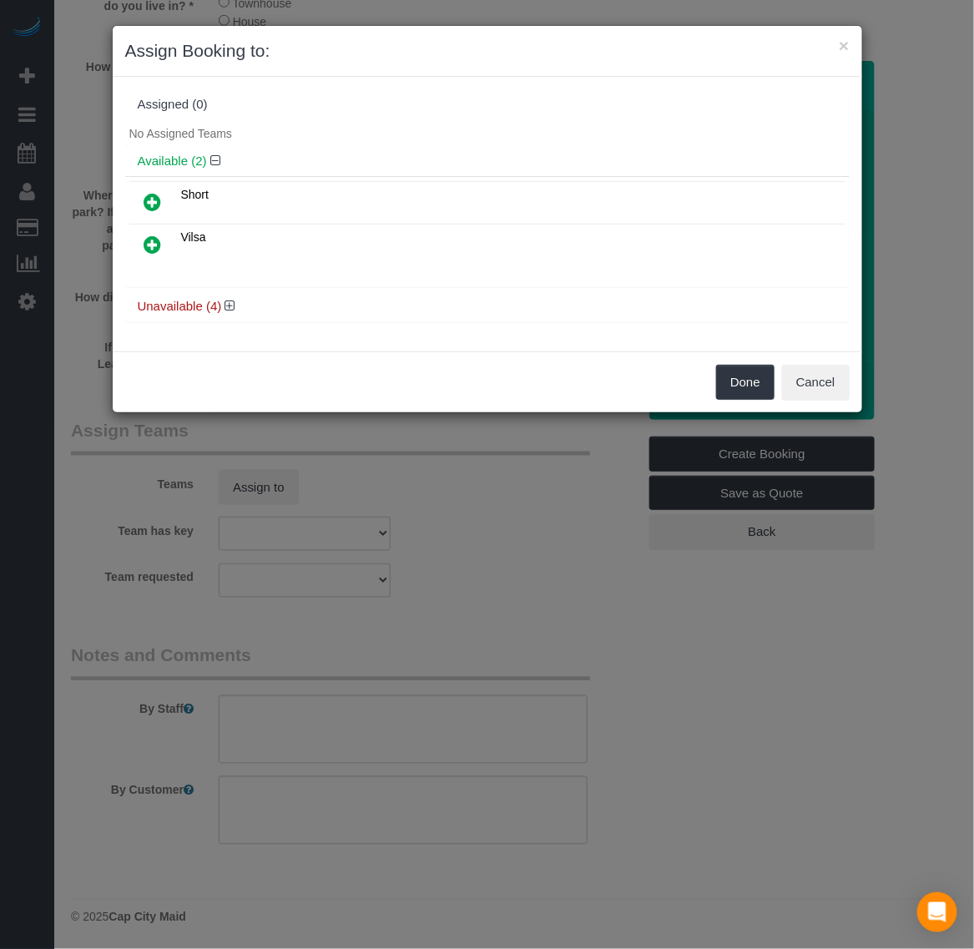
click at [159, 243] on icon at bounding box center [153, 245] width 18 height 20
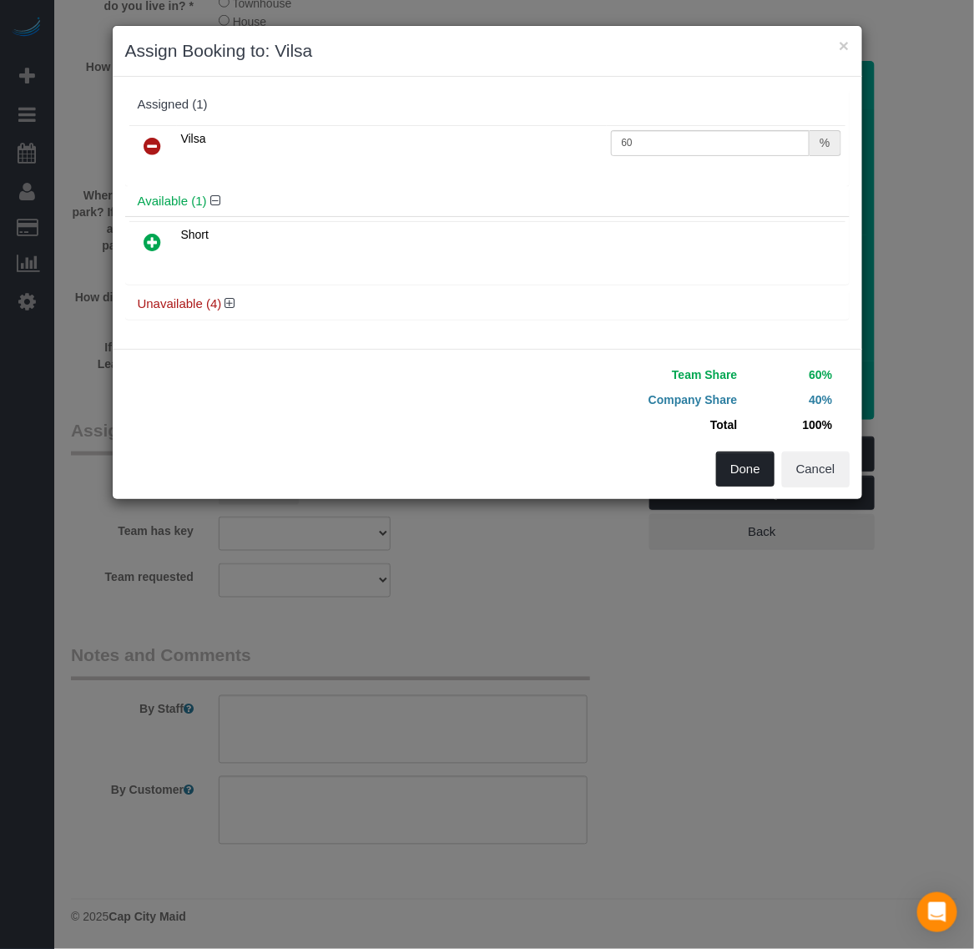
click at [751, 476] on button "Done" at bounding box center [745, 469] width 58 height 35
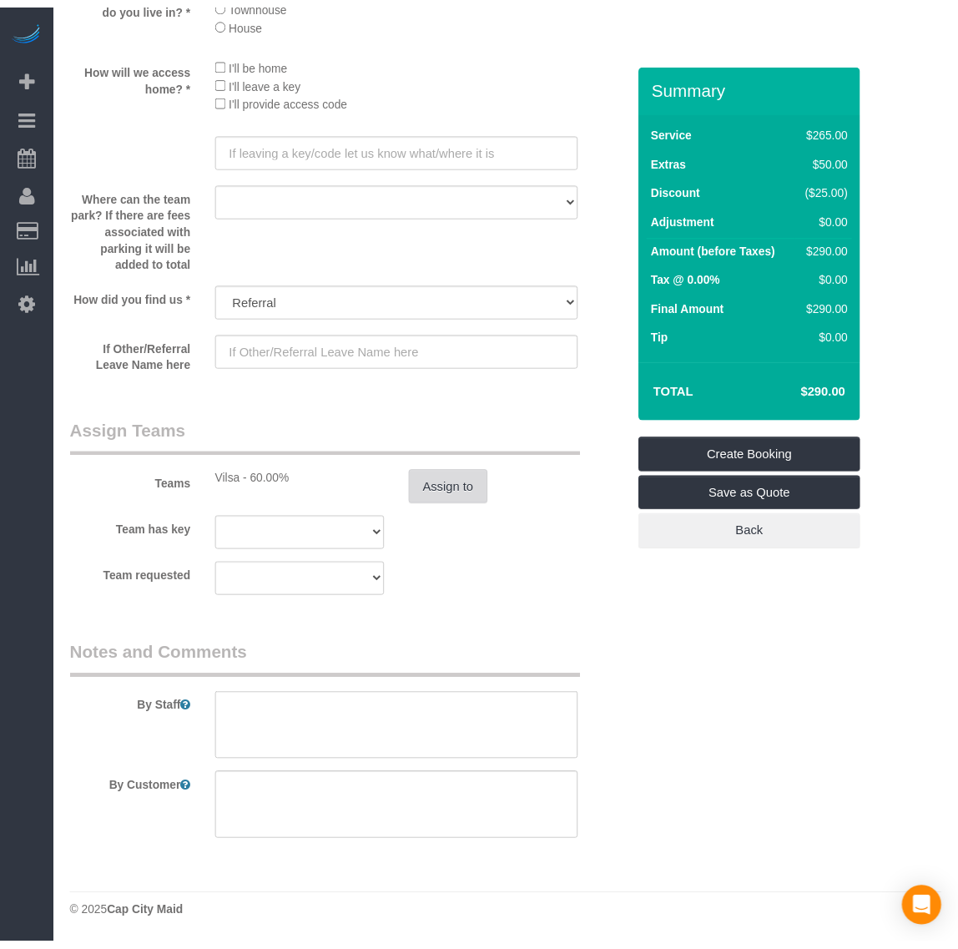
scroll to position [2369, 0]
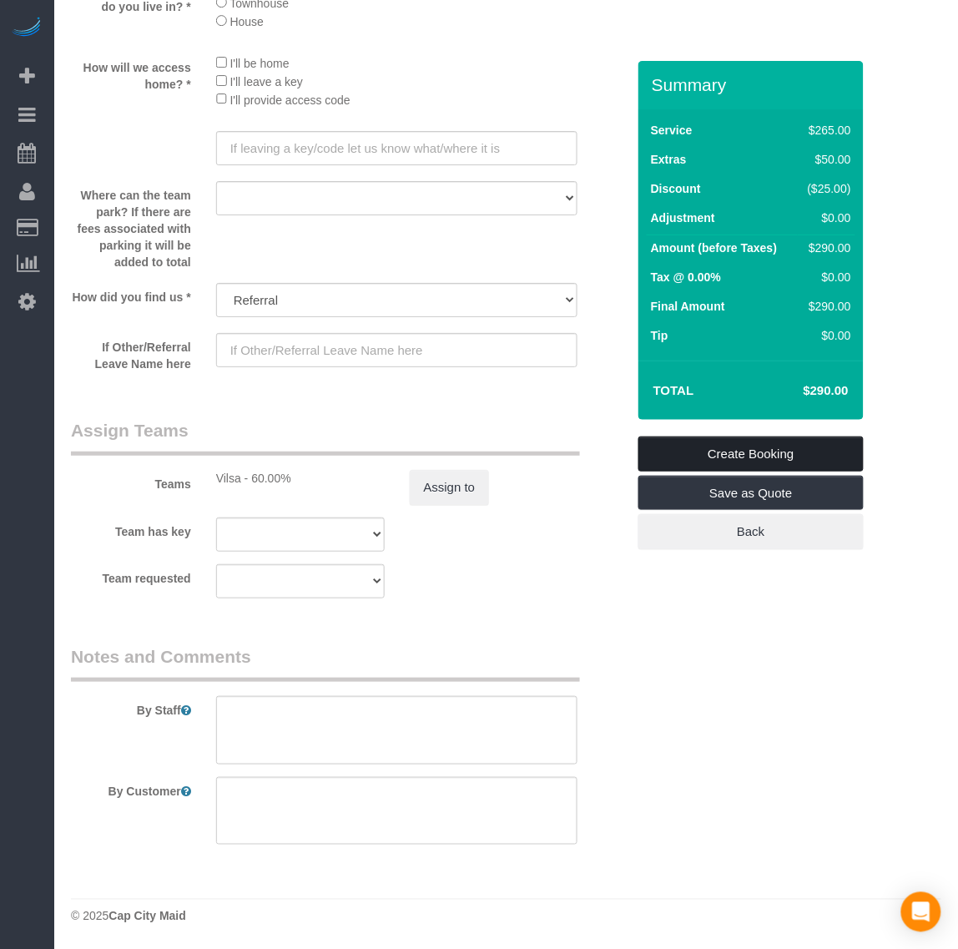
click at [728, 445] on link "Create Booking" at bounding box center [751, 454] width 225 height 35
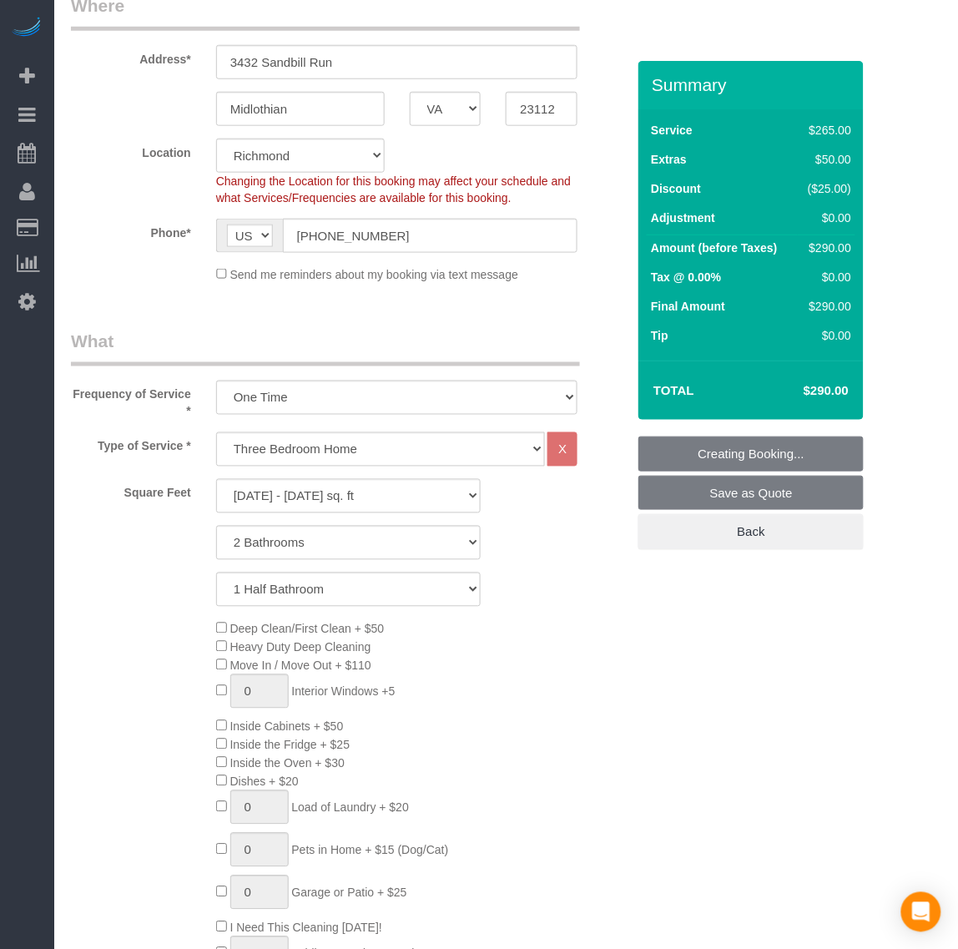
scroll to position [0, 0]
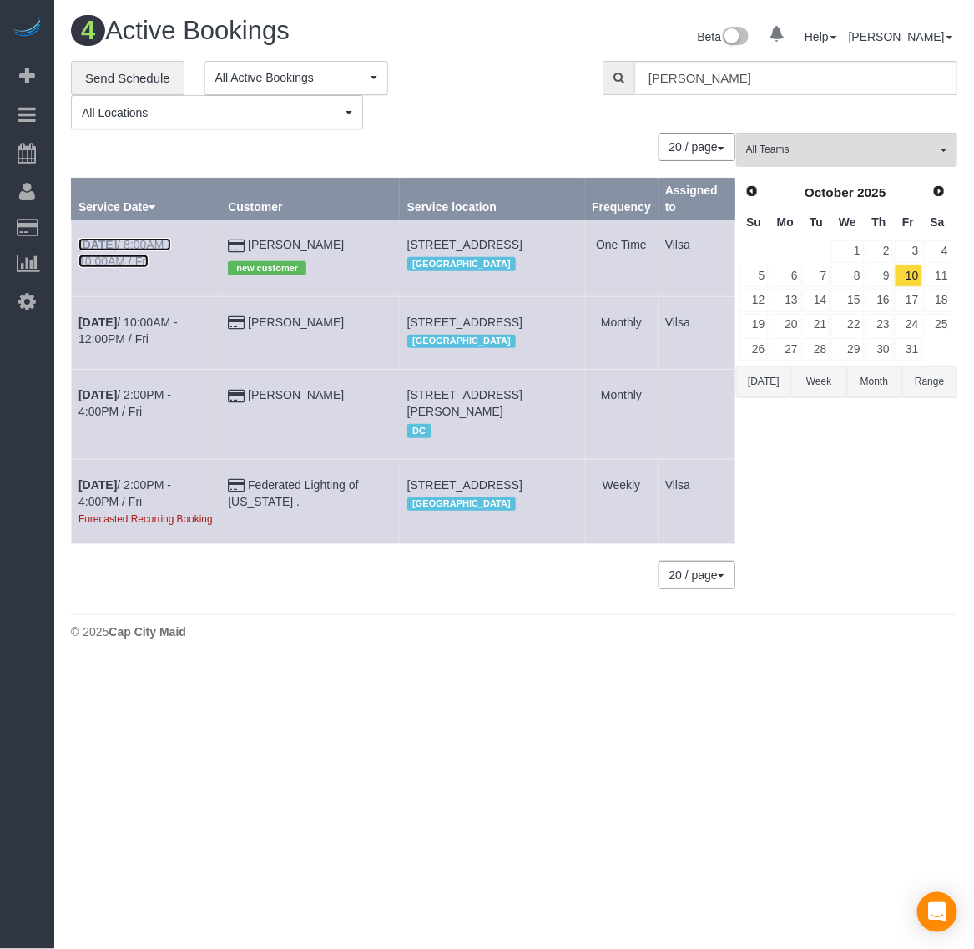
click at [102, 239] on b "[DATE]" at bounding box center [97, 244] width 38 height 13
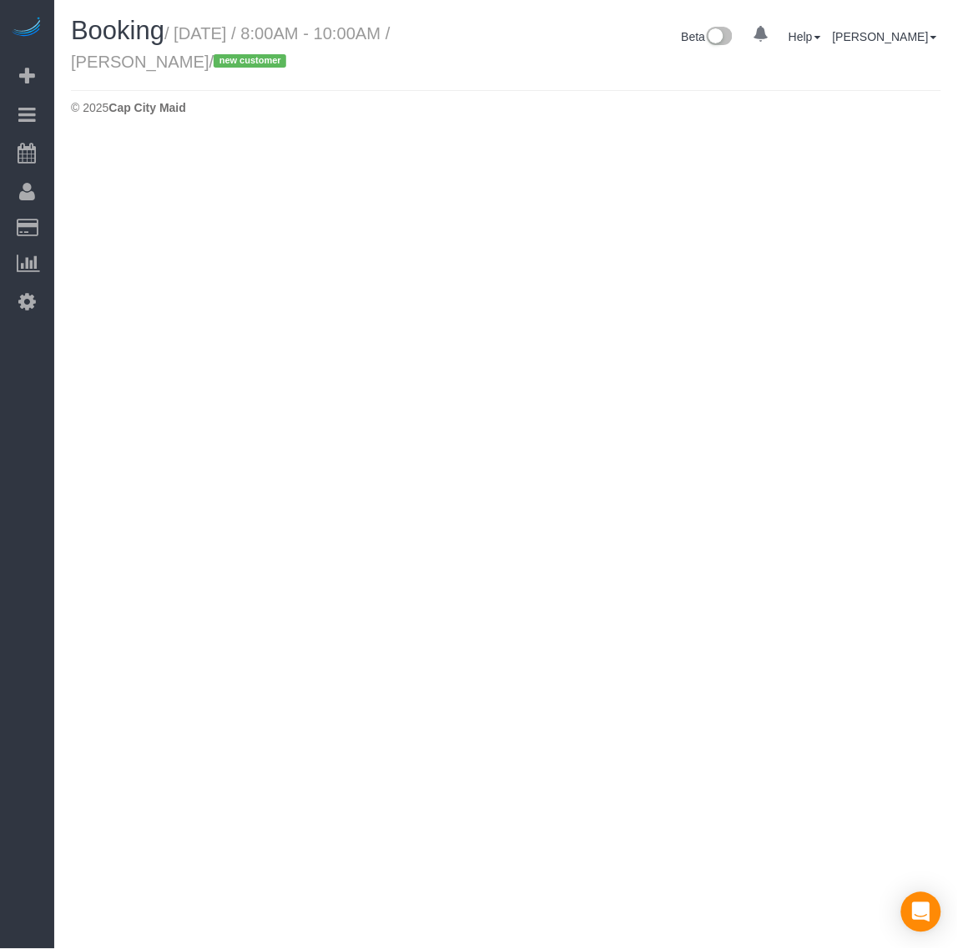
select select "VA"
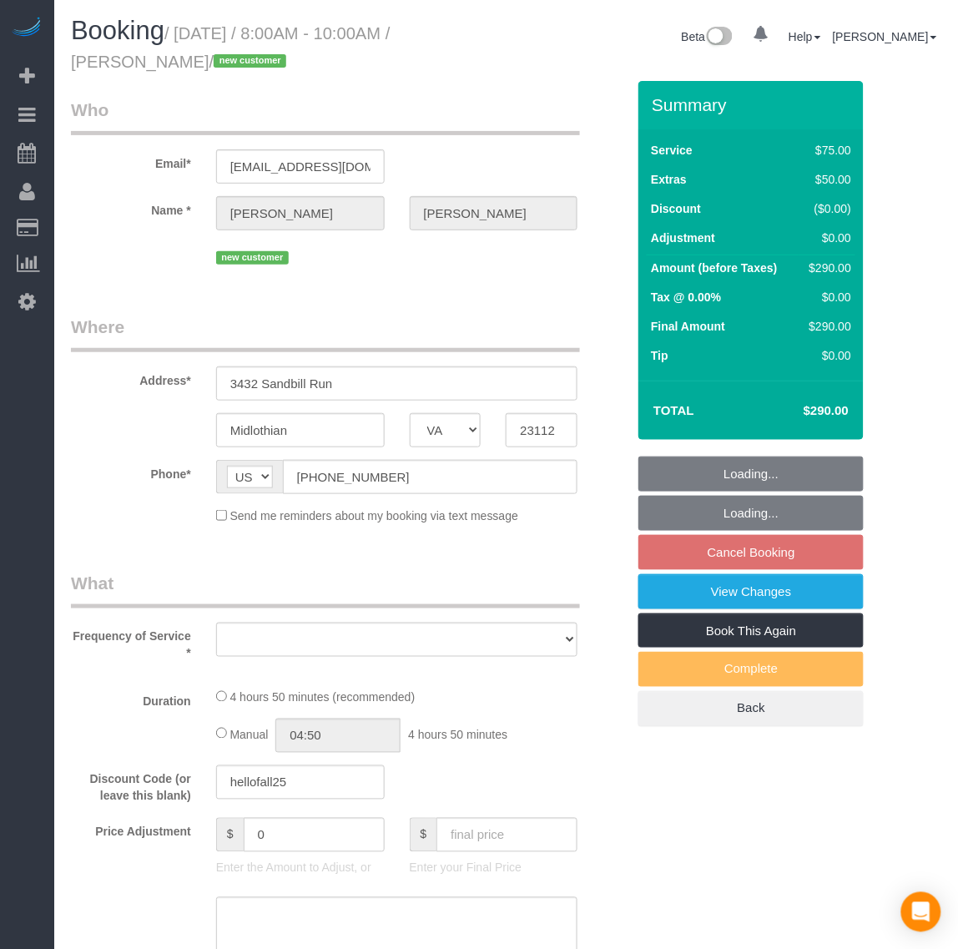
select select "string:fspay-ecb16c1a-8b47-4b3c-aaa4-f9c378db7af2"
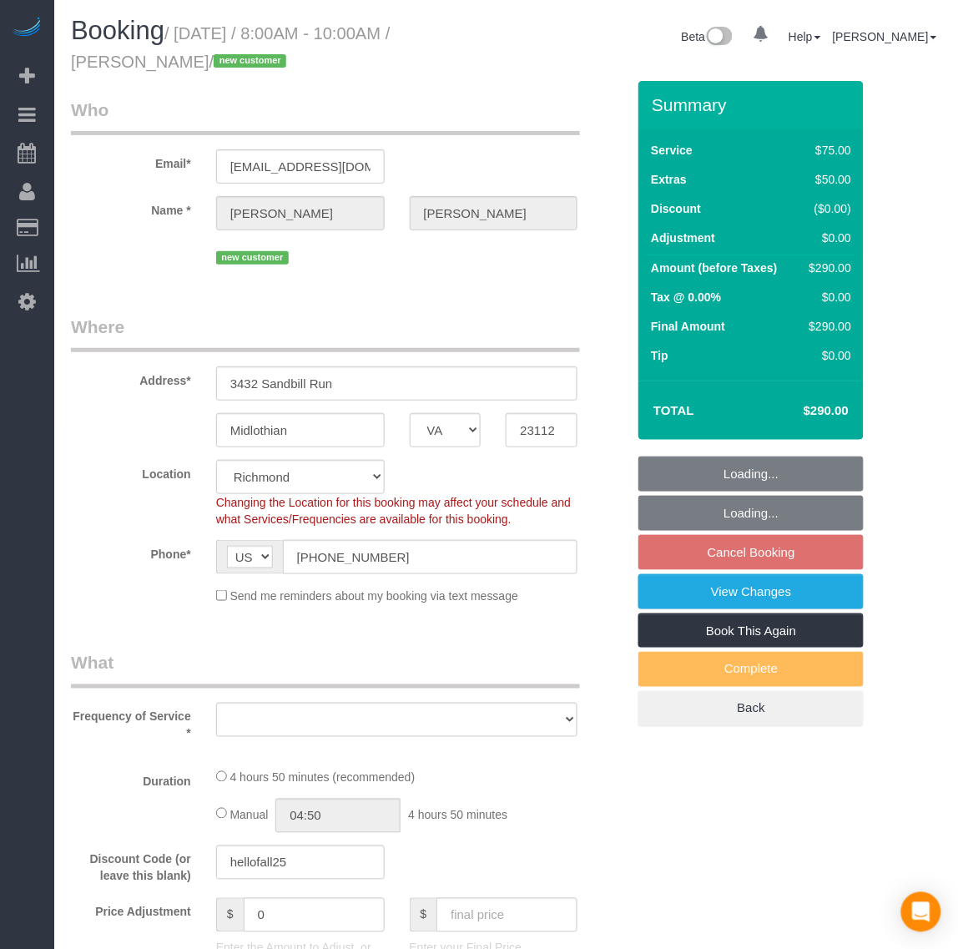
select select "1501"
select select "2"
select select "1"
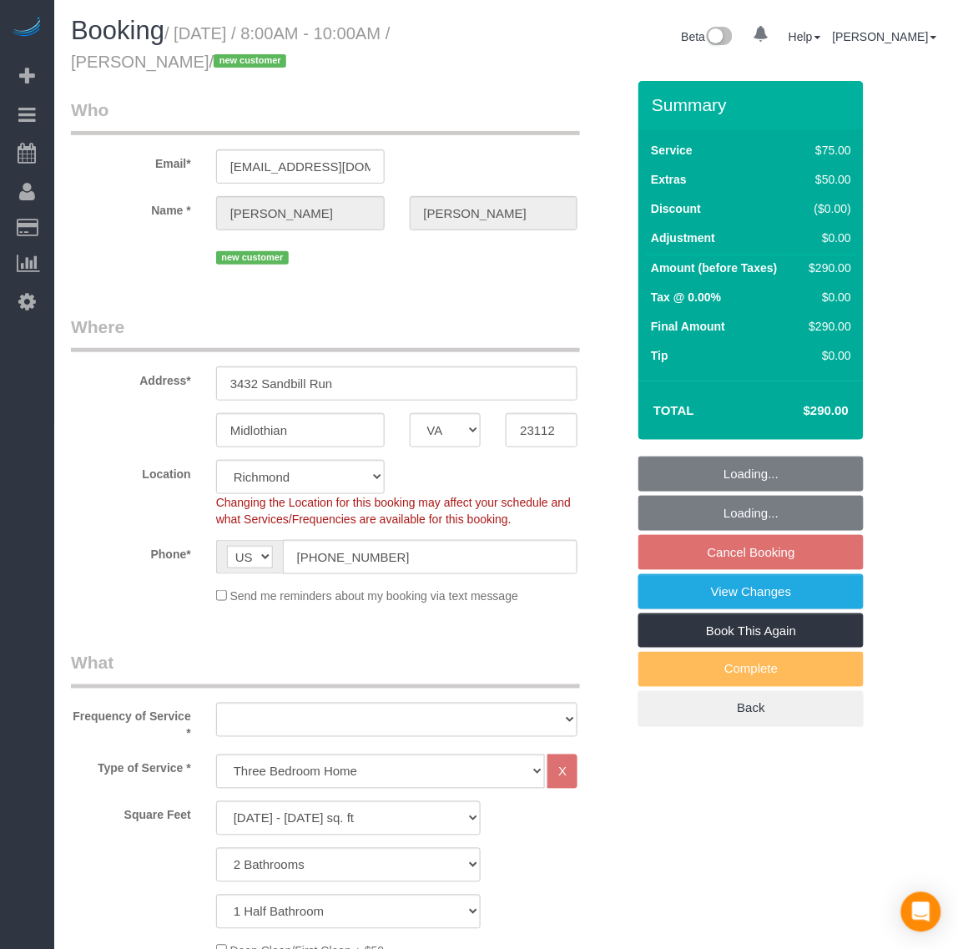
select select "spot80"
select select "object:4831"
select select "number:3"
select select "number:41"
select select "object:4928"
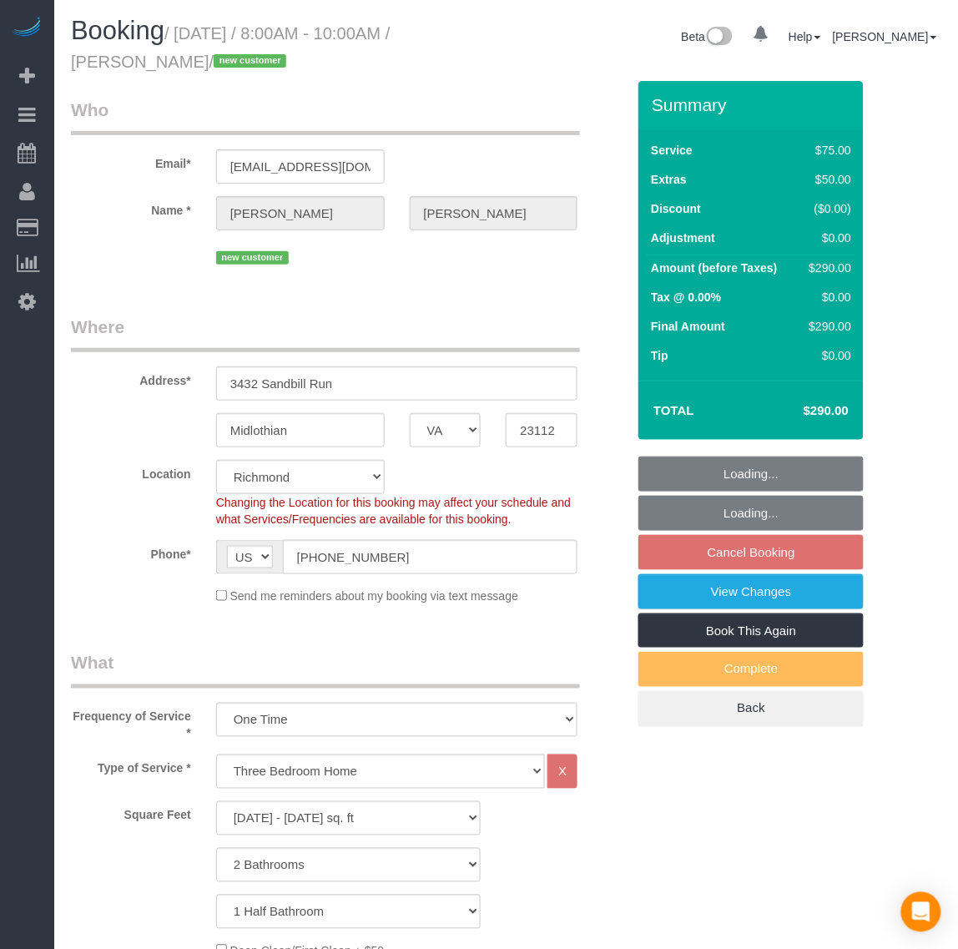
select select "1501"
select select "2"
select select "1"
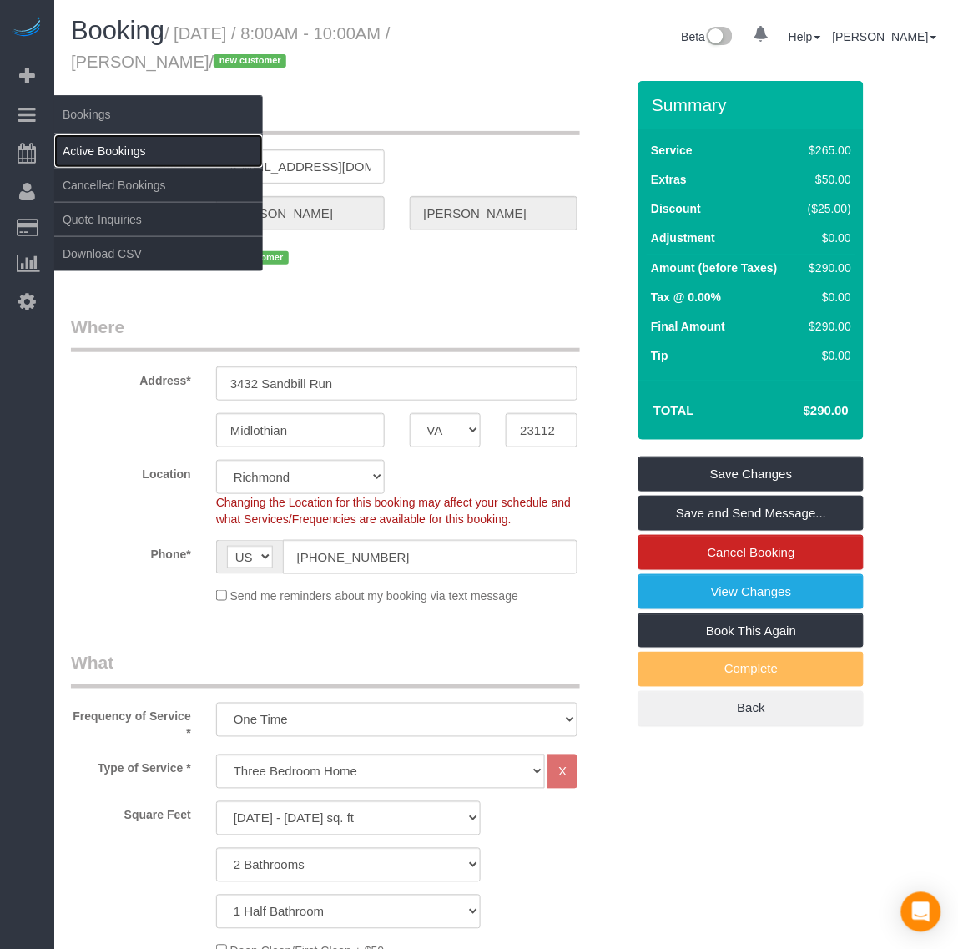
click at [104, 144] on link "Active Bookings" at bounding box center [158, 150] width 209 height 33
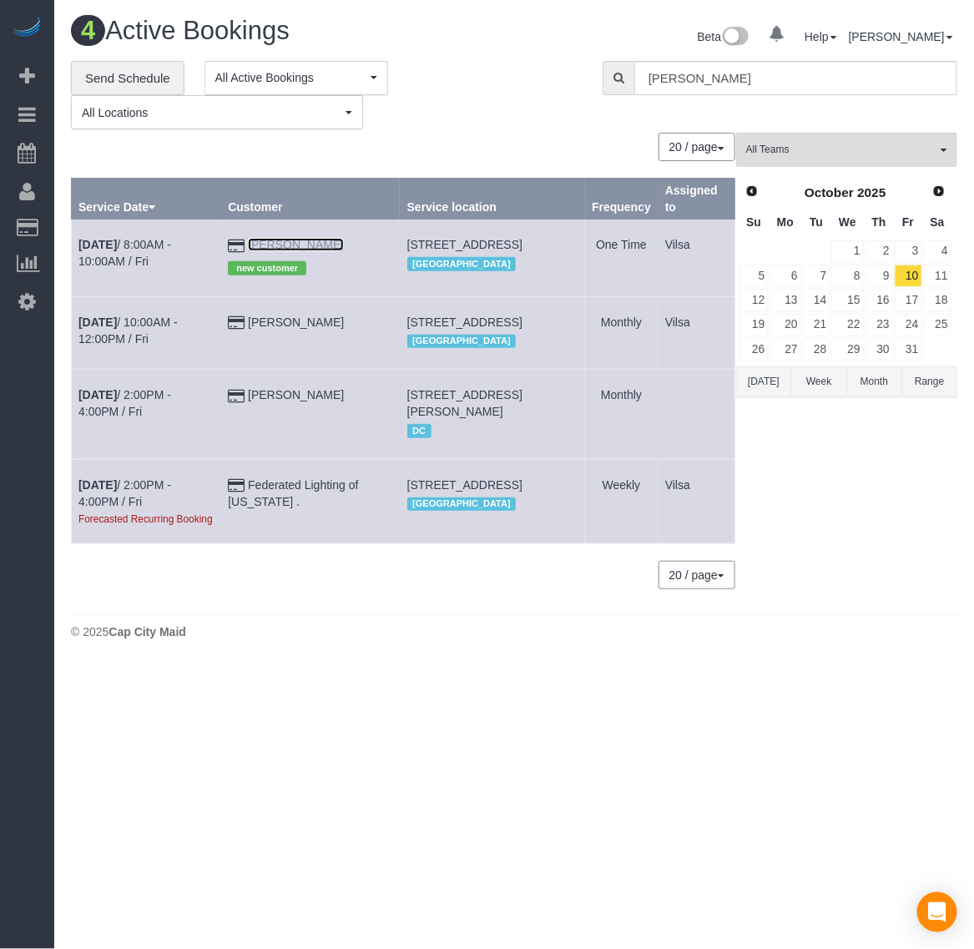
click at [292, 240] on link "[PERSON_NAME]" at bounding box center [296, 244] width 96 height 13
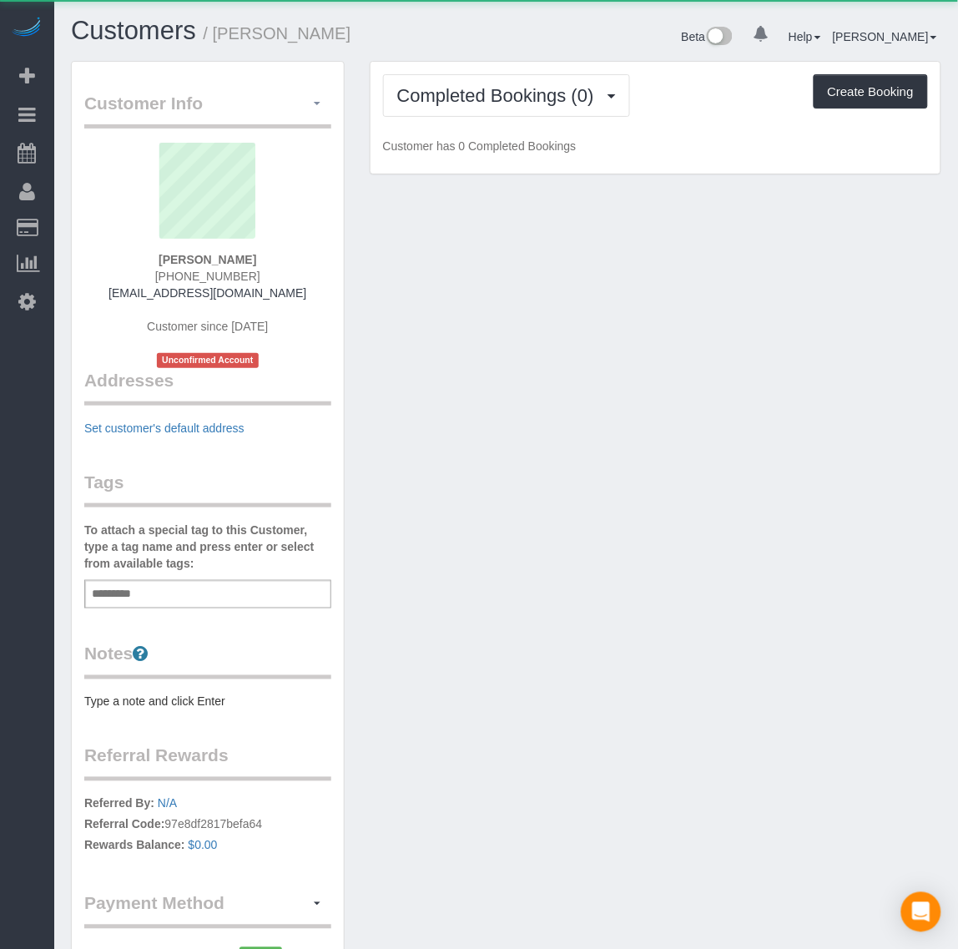
click at [314, 102] on span "button" at bounding box center [317, 103] width 7 height 3
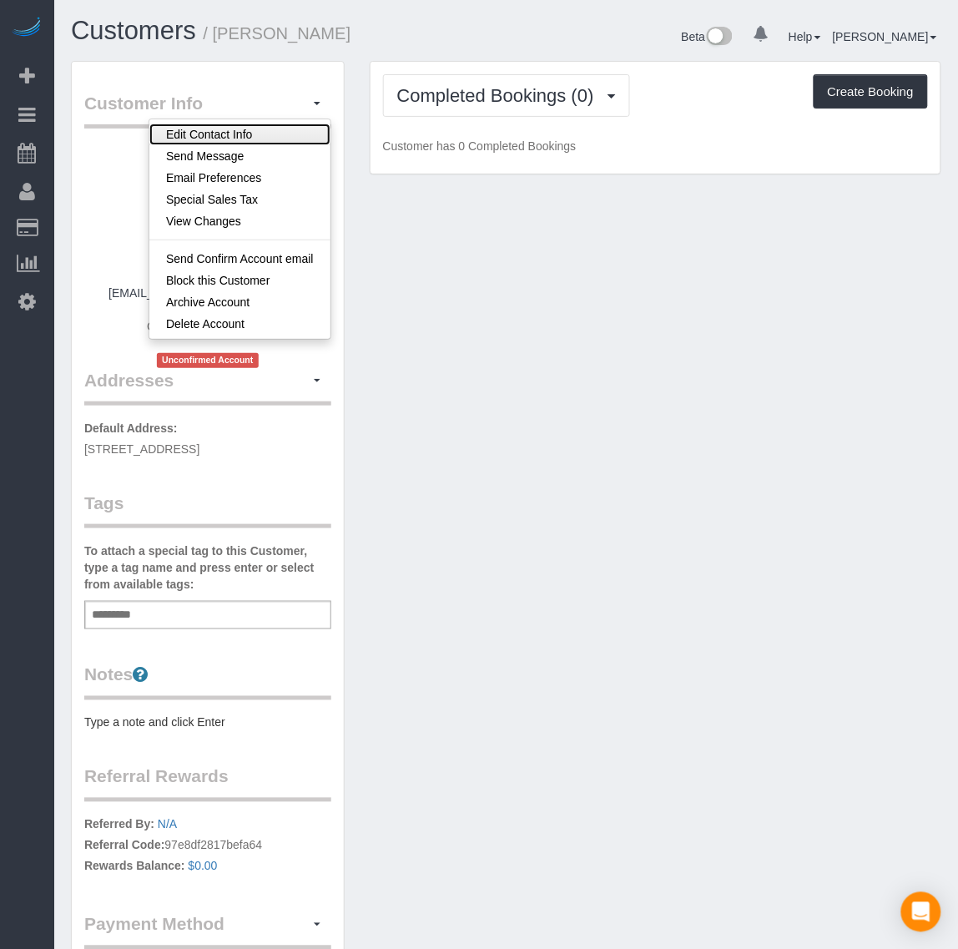
click at [280, 131] on link "Edit Contact Info" at bounding box center [239, 135] width 181 height 22
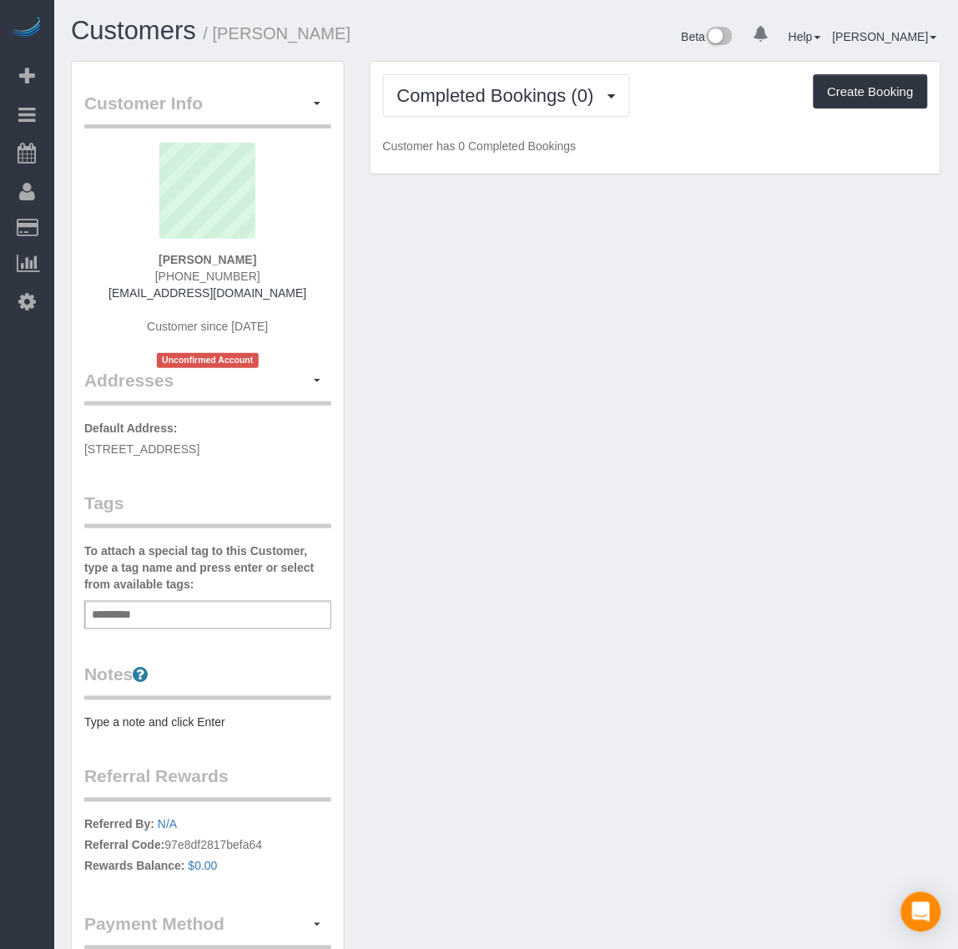
select select "VA"
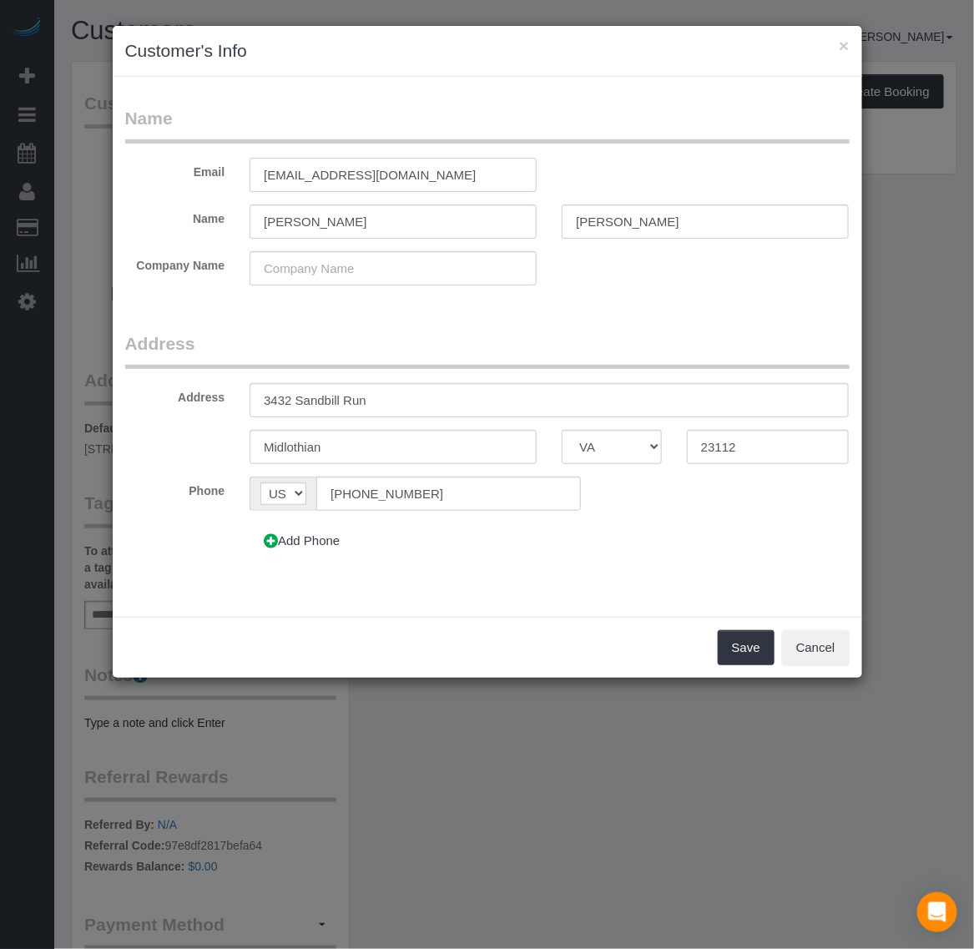
click at [314, 175] on input "[EMAIL_ADDRESS][DOMAIN_NAME]" at bounding box center [393, 175] width 287 height 34
type input "[EMAIL_ADDRESS][DOMAIN_NAME]"
click at [749, 639] on button "Save" at bounding box center [746, 647] width 57 height 35
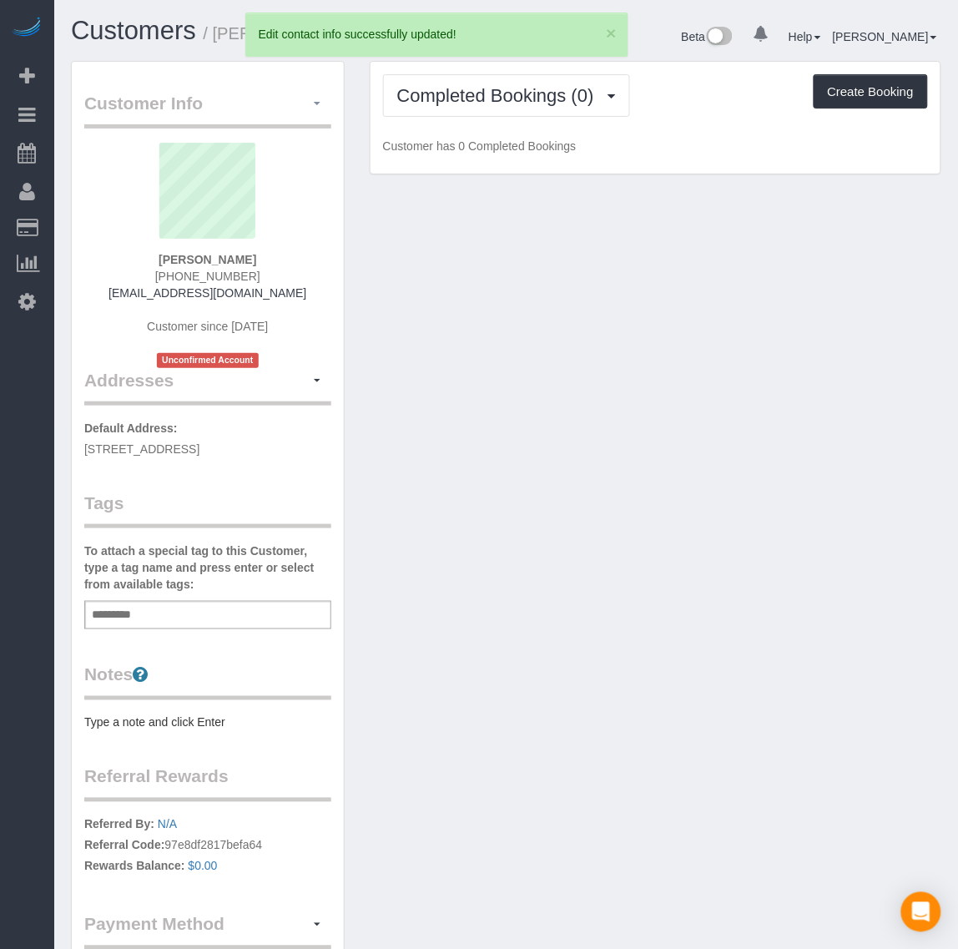
click at [311, 102] on button "button" at bounding box center [317, 104] width 28 height 26
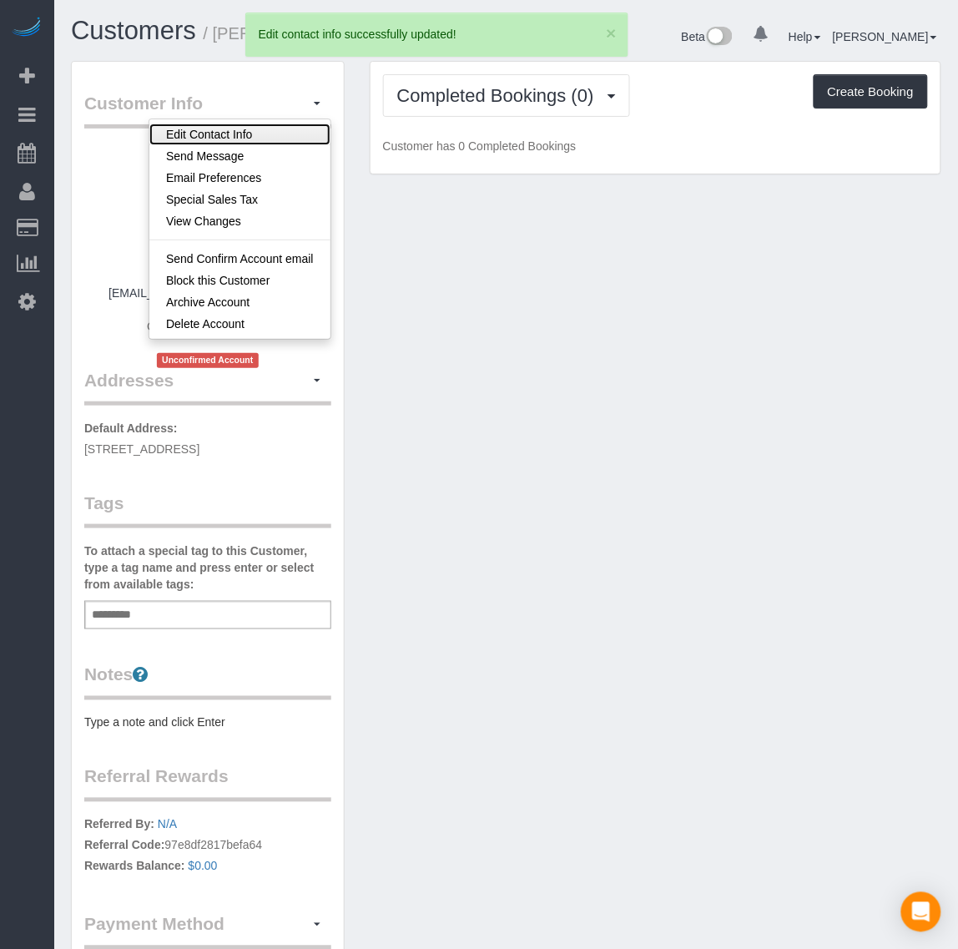
click at [269, 134] on link "Edit Contact Info" at bounding box center [239, 135] width 181 height 22
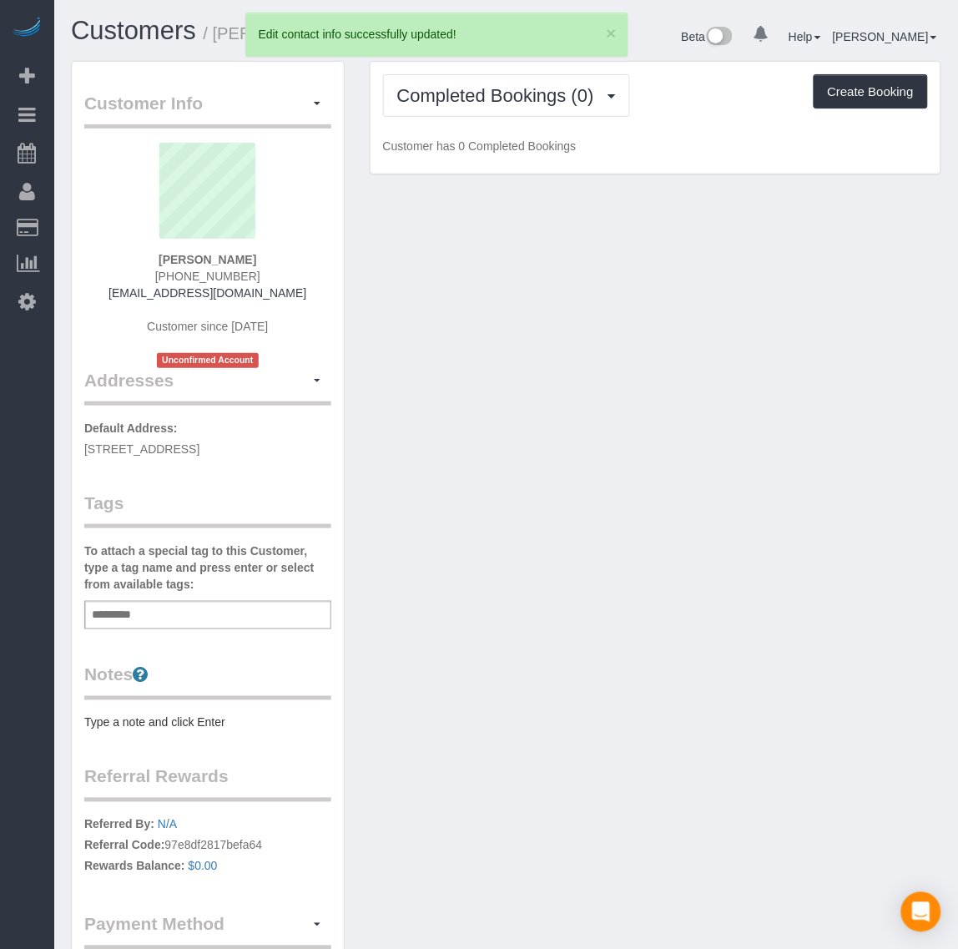
select select "VA"
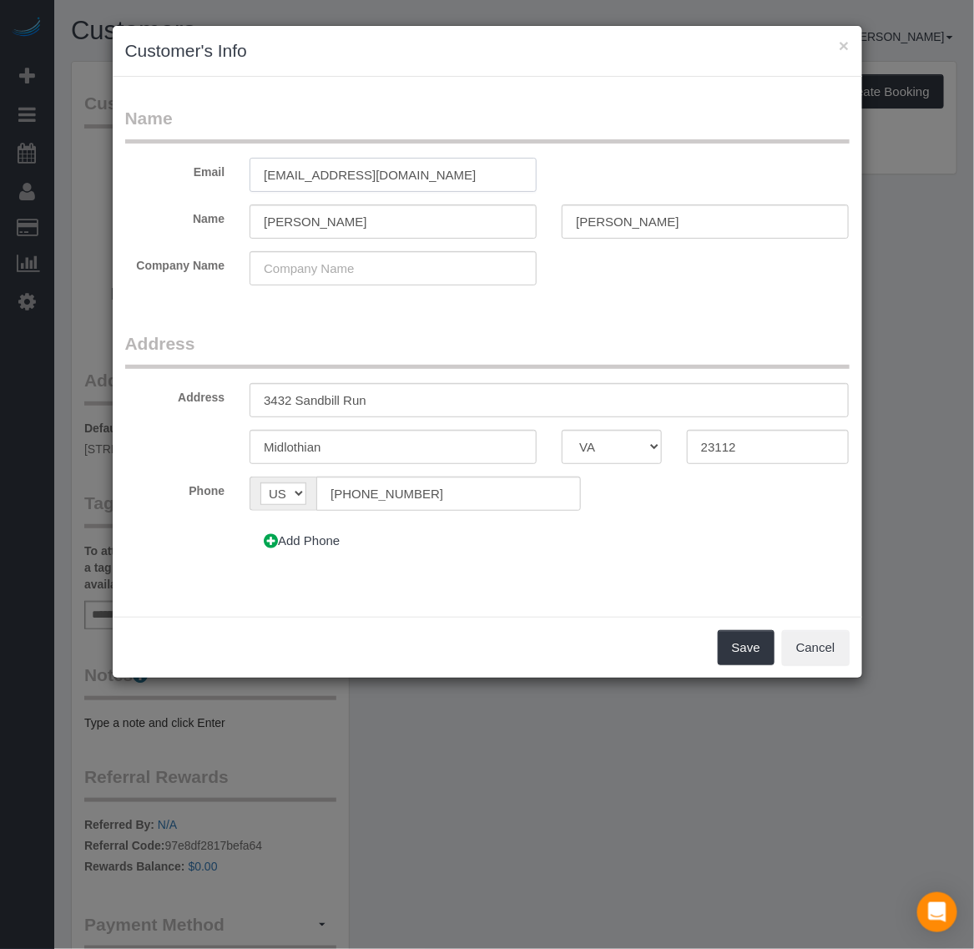
click at [291, 173] on input "[EMAIL_ADDRESS][DOMAIN_NAME]" at bounding box center [393, 175] width 287 height 34
click at [295, 177] on input "[EMAIL_ADDRESS][DOMAIN_NAME]" at bounding box center [393, 175] width 287 height 34
type input "[EMAIL_ADDRESS][DOMAIN_NAME]"
click at [745, 645] on button "Save" at bounding box center [746, 647] width 57 height 35
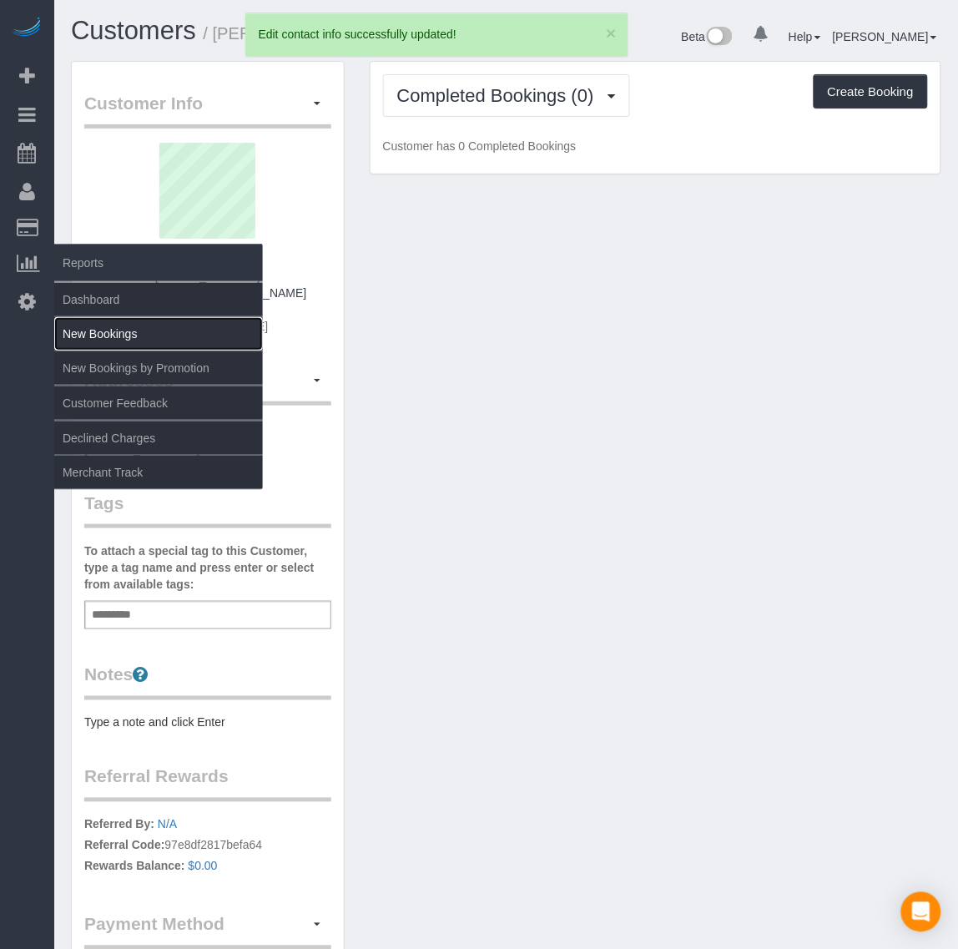
click at [134, 331] on link "New Bookings" at bounding box center [158, 333] width 209 height 33
